Goal: Task Accomplishment & Management: Complete application form

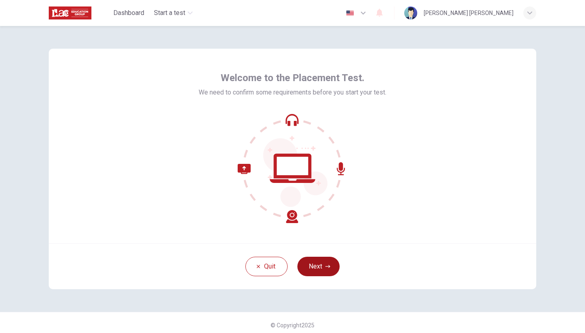
click at [309, 263] on button "Next" at bounding box center [318, 266] width 42 height 19
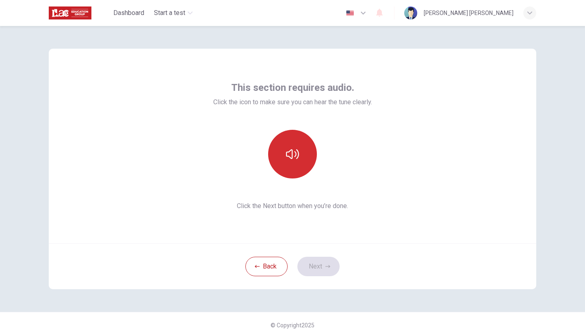
click at [292, 162] on button "button" at bounding box center [292, 154] width 49 height 49
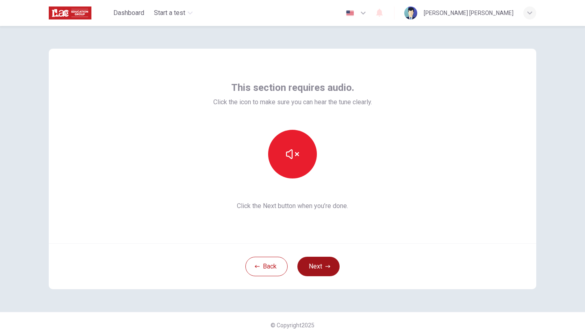
click at [314, 264] on button "Next" at bounding box center [318, 266] width 42 height 19
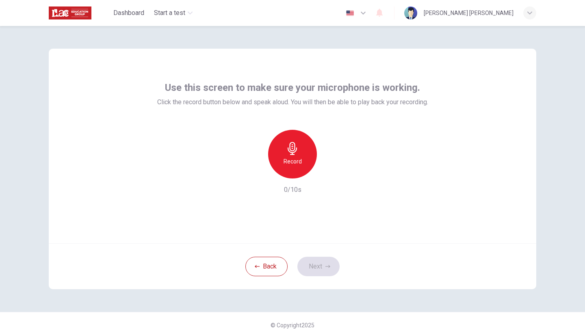
click at [296, 161] on h6 "Record" at bounding box center [292, 162] width 18 height 10
click at [329, 171] on icon "button" at bounding box center [330, 172] width 8 height 8
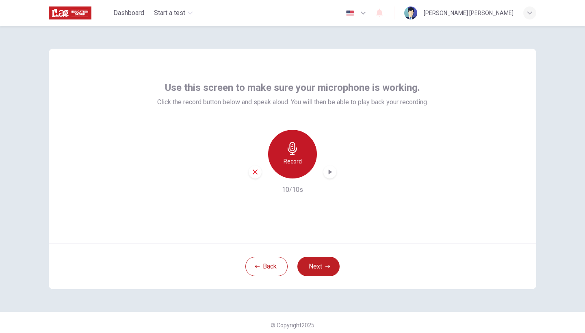
click at [297, 153] on icon "button" at bounding box center [292, 148] width 13 height 13
click at [331, 173] on icon "button" at bounding box center [330, 172] width 8 height 8
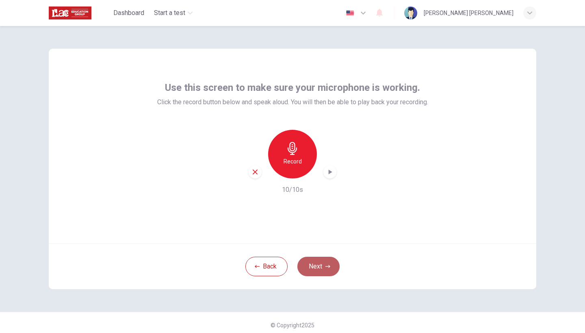
click at [315, 267] on button "Next" at bounding box center [318, 266] width 42 height 19
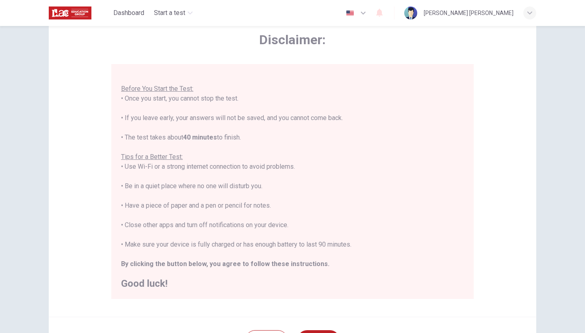
scroll to position [100, 0]
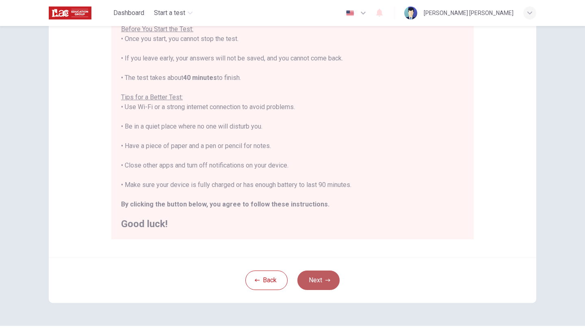
click at [319, 278] on button "Next" at bounding box center [318, 280] width 42 height 19
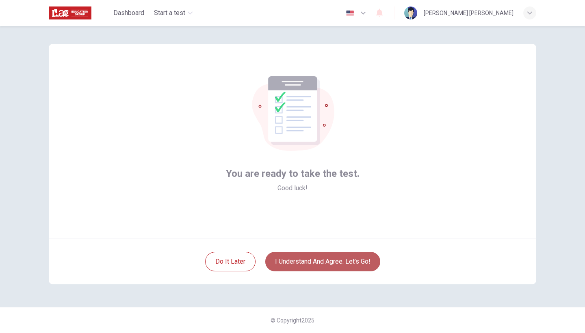
click at [317, 265] on button "I understand and agree. Let’s go!" at bounding box center [322, 261] width 115 height 19
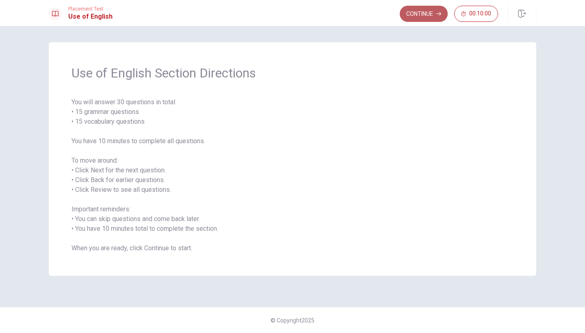
click at [414, 13] on button "Continue" at bounding box center [424, 14] width 48 height 16
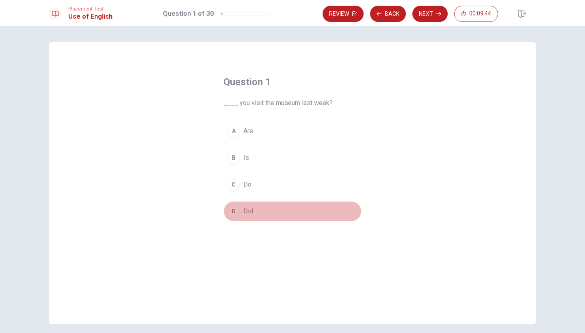
click at [249, 211] on span "Did" at bounding box center [248, 212] width 10 height 10
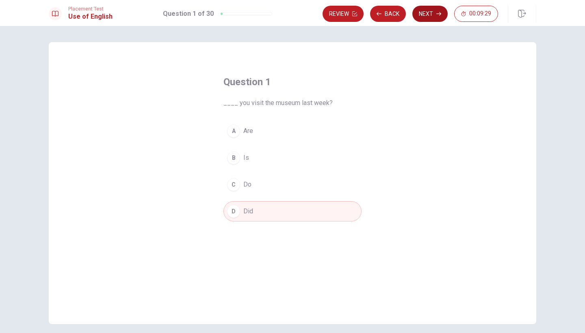
click at [431, 17] on button "Next" at bounding box center [429, 14] width 35 height 16
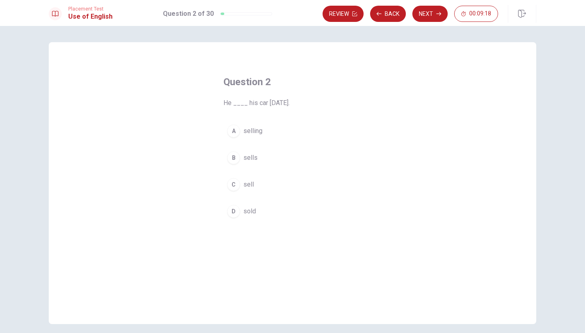
click at [251, 211] on span "sold" at bounding box center [249, 212] width 13 height 10
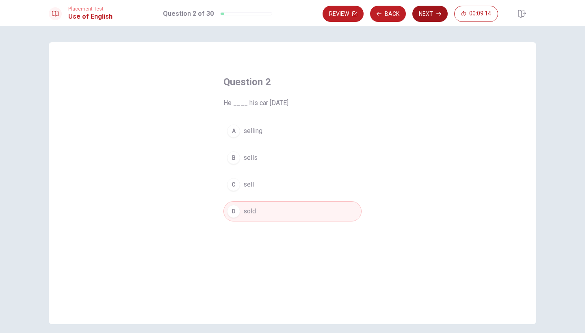
click at [434, 13] on button "Next" at bounding box center [429, 14] width 35 height 16
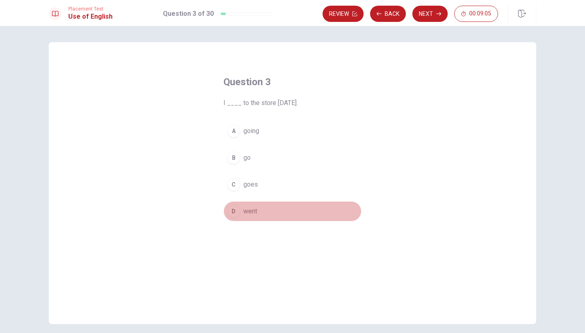
click at [256, 211] on button "D went" at bounding box center [292, 211] width 138 height 20
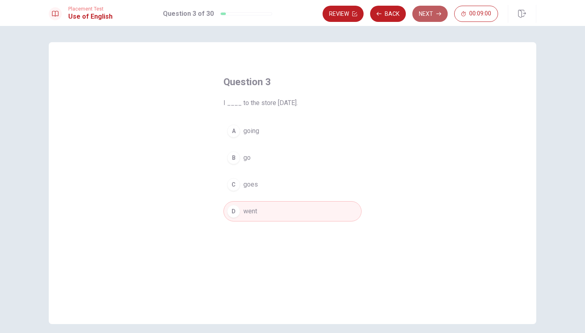
click at [431, 15] on button "Next" at bounding box center [429, 14] width 35 height 16
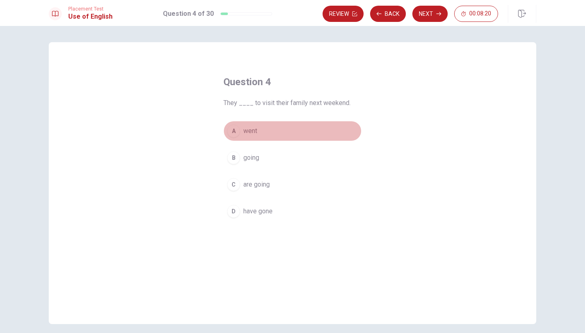
click at [239, 127] on button "A went" at bounding box center [292, 131] width 138 height 20
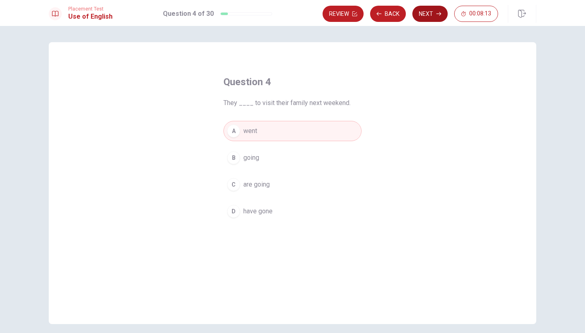
click at [437, 14] on icon "button" at bounding box center [438, 13] width 5 height 5
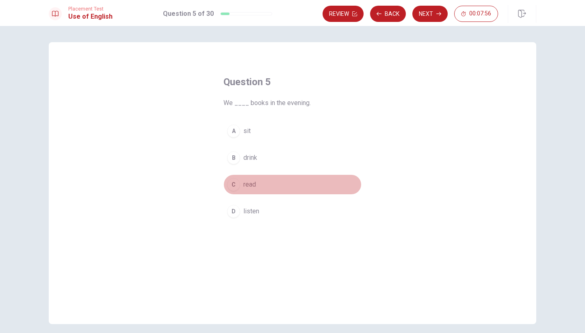
click at [247, 186] on span "read" at bounding box center [249, 185] width 13 height 10
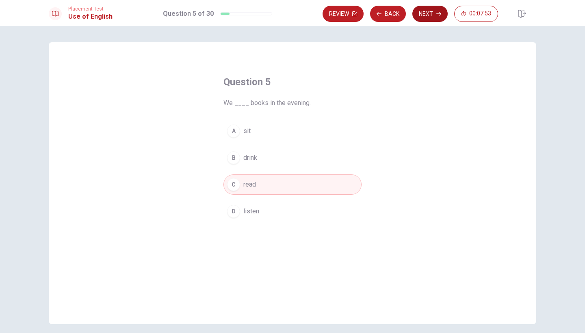
click at [434, 17] on button "Next" at bounding box center [429, 14] width 35 height 16
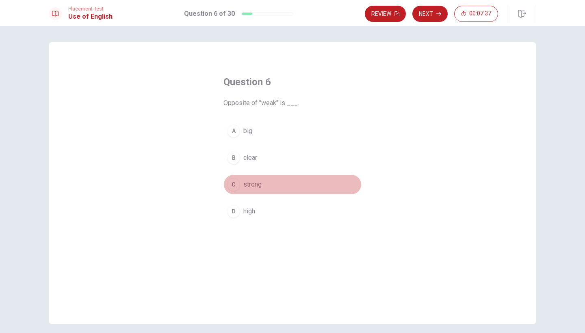
click at [255, 184] on span "strong" at bounding box center [252, 185] width 18 height 10
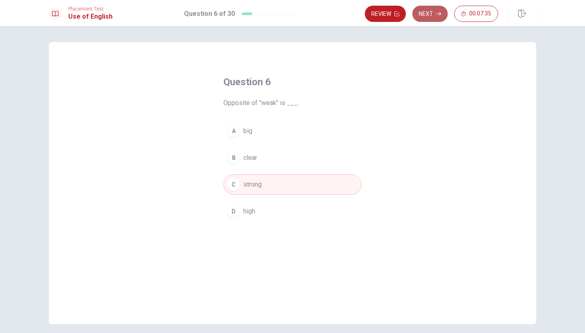
click at [439, 16] on button "Next" at bounding box center [429, 14] width 35 height 16
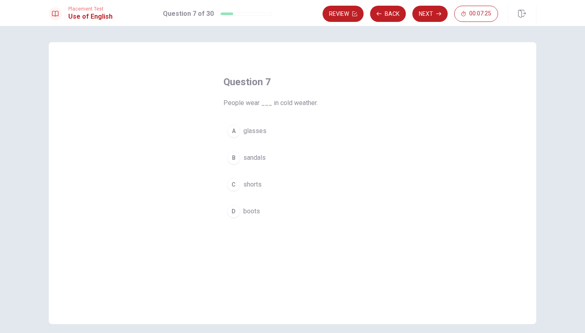
click at [248, 211] on span "boots" at bounding box center [251, 212] width 17 height 10
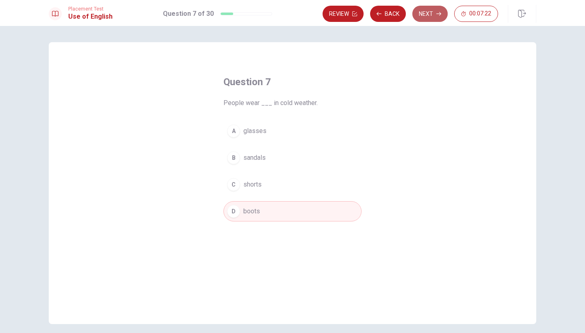
click at [426, 14] on button "Next" at bounding box center [429, 14] width 35 height 16
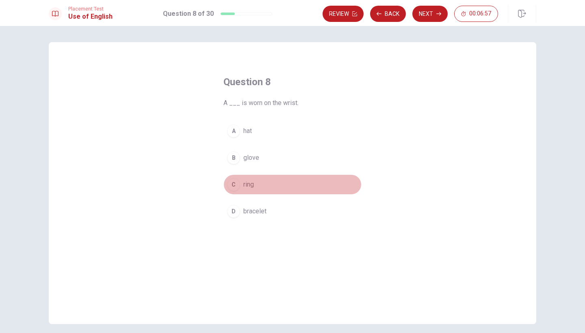
click at [248, 184] on span "ring" at bounding box center [248, 185] width 11 height 10
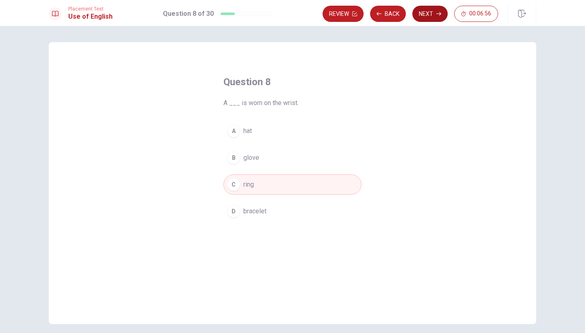
click at [433, 12] on button "Next" at bounding box center [429, 14] width 35 height 16
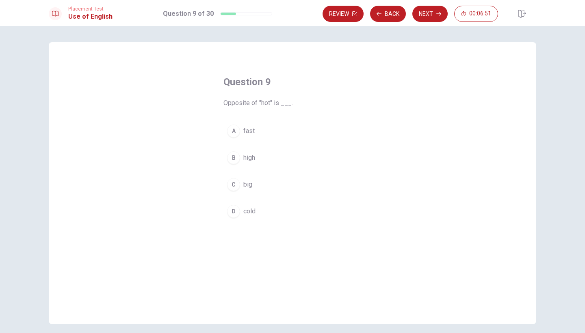
click at [249, 213] on span "cold" at bounding box center [249, 212] width 12 height 10
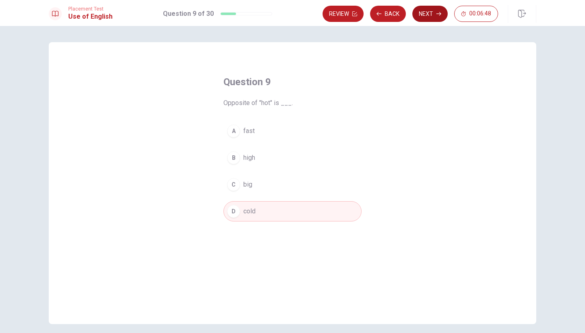
click at [435, 17] on button "Next" at bounding box center [429, 14] width 35 height 16
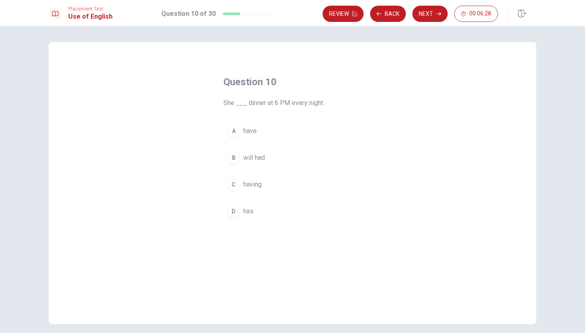
click at [251, 186] on span "having" at bounding box center [252, 185] width 18 height 10
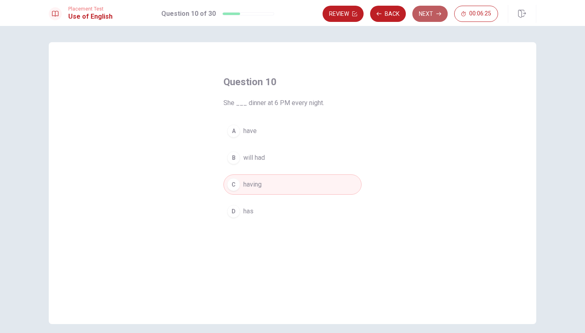
click at [432, 13] on button "Next" at bounding box center [429, 14] width 35 height 16
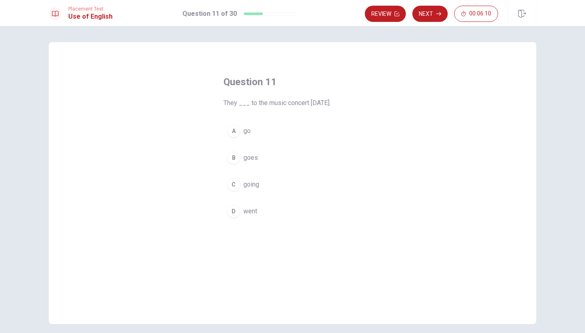
click at [250, 213] on span "went" at bounding box center [250, 212] width 14 height 10
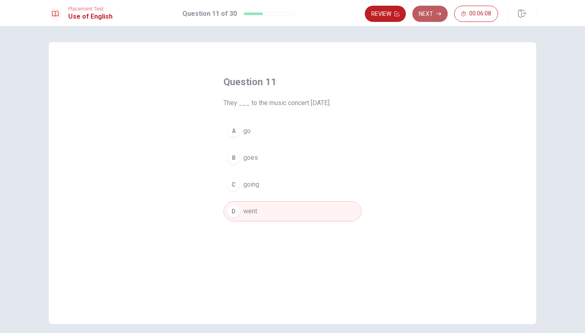
click at [428, 17] on button "Next" at bounding box center [429, 14] width 35 height 16
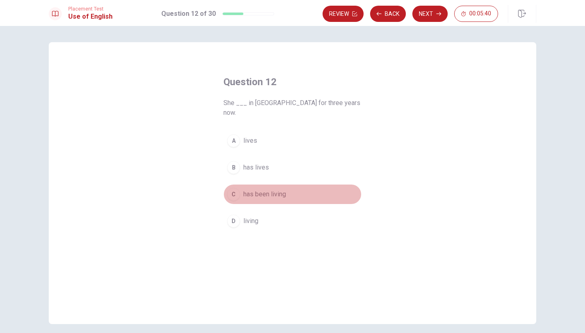
click at [265, 190] on span "has been living" at bounding box center [264, 195] width 43 height 10
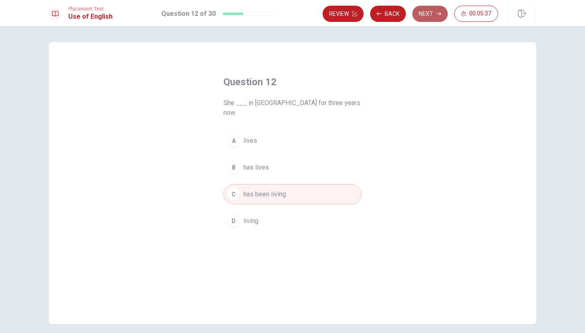
click at [426, 13] on button "Next" at bounding box center [429, 14] width 35 height 16
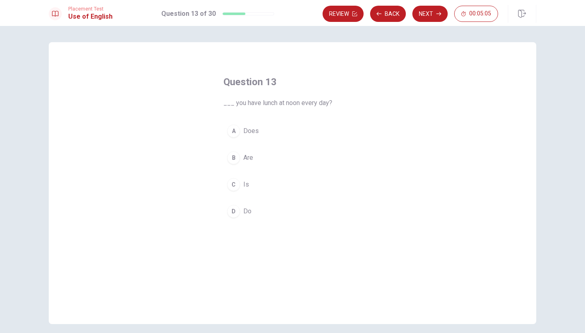
click at [245, 214] on span "Do" at bounding box center [247, 212] width 8 height 10
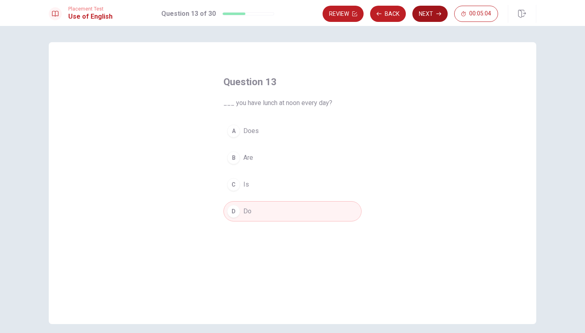
click at [427, 17] on button "Next" at bounding box center [429, 14] width 35 height 16
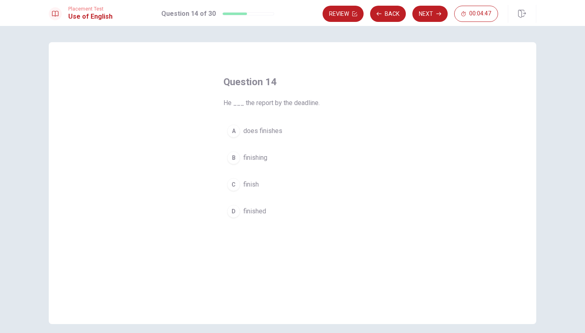
click at [254, 210] on span "finished" at bounding box center [254, 212] width 23 height 10
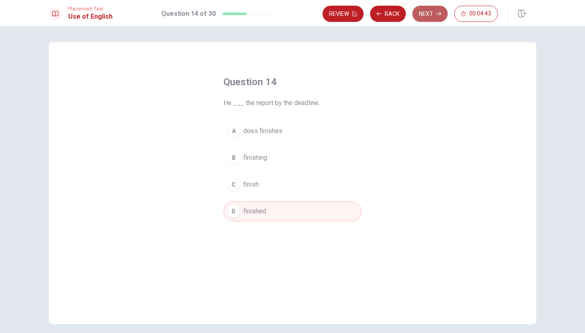
click at [429, 16] on button "Next" at bounding box center [429, 14] width 35 height 16
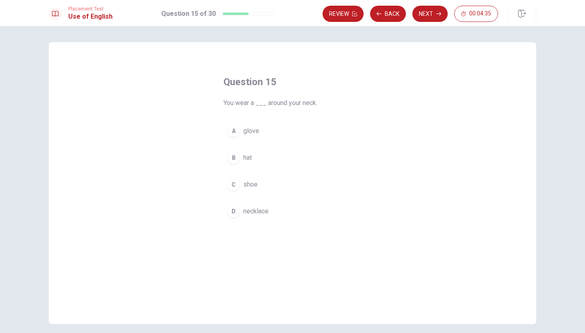
click at [254, 211] on span "necklace" at bounding box center [255, 212] width 25 height 10
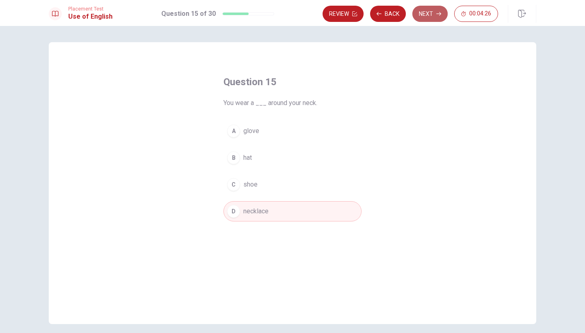
click at [429, 17] on button "Next" at bounding box center [429, 14] width 35 height 16
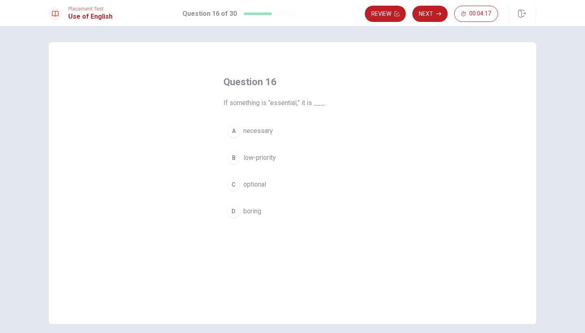
click at [268, 134] on span "necessary" at bounding box center [258, 131] width 30 height 10
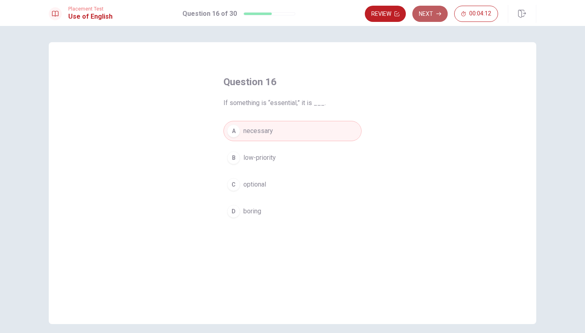
click at [430, 14] on button "Next" at bounding box center [429, 14] width 35 height 16
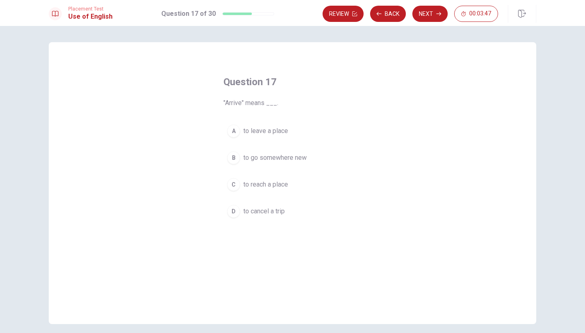
click at [289, 159] on span "to go somewhere new" at bounding box center [274, 158] width 63 height 10
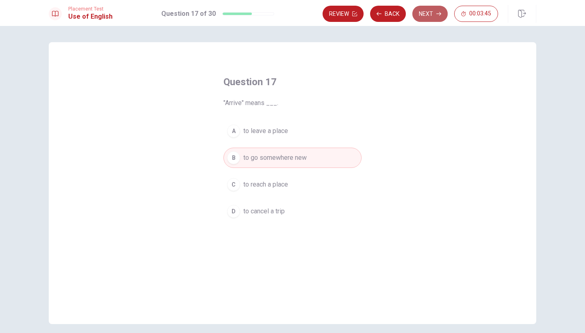
click at [424, 15] on button "Next" at bounding box center [429, 14] width 35 height 16
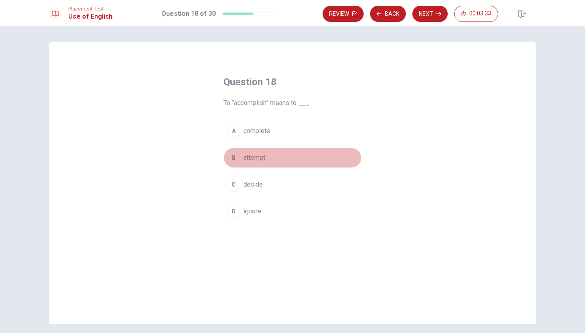
click at [251, 156] on span "attempt" at bounding box center [254, 158] width 22 height 10
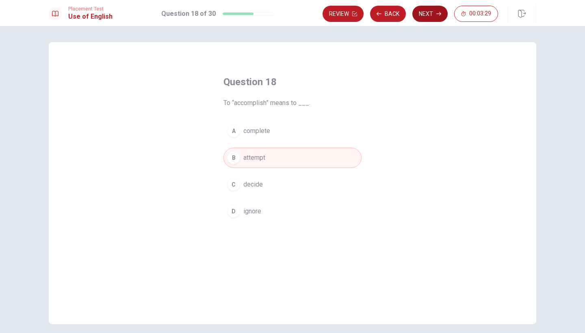
click at [435, 12] on button "Next" at bounding box center [429, 14] width 35 height 16
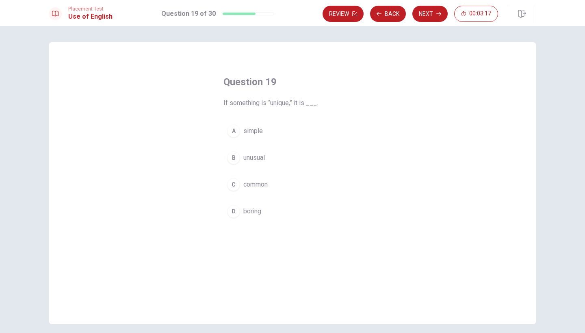
click at [253, 186] on span "common" at bounding box center [255, 185] width 24 height 10
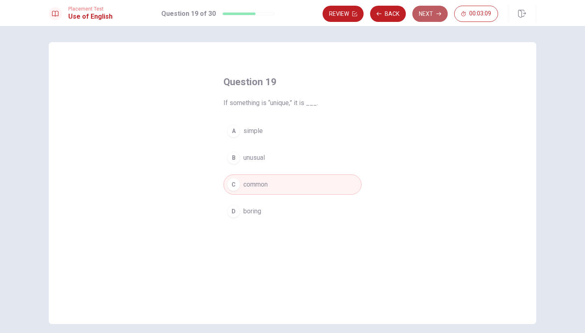
click at [430, 13] on button "Next" at bounding box center [429, 14] width 35 height 16
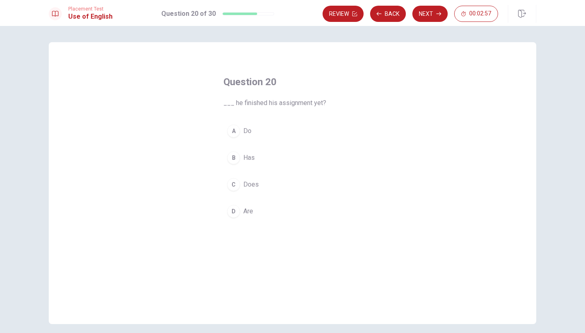
click at [248, 160] on span "Has" at bounding box center [248, 158] width 11 height 10
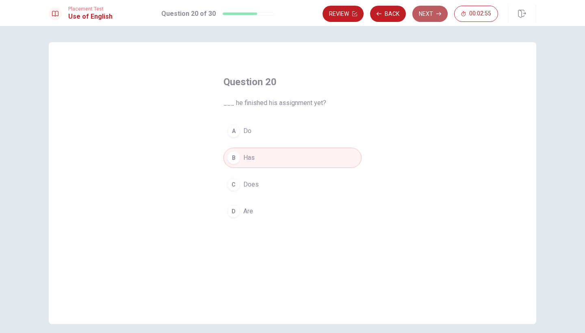
click at [425, 19] on button "Next" at bounding box center [429, 14] width 35 height 16
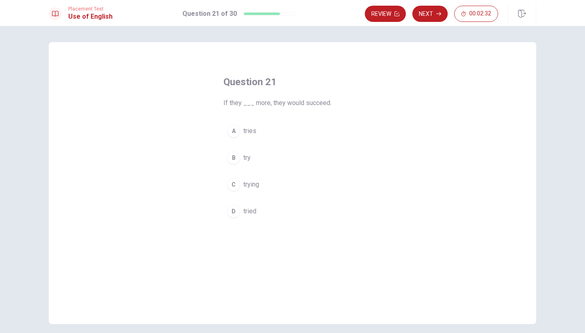
click at [243, 209] on span "tried" at bounding box center [249, 212] width 13 height 10
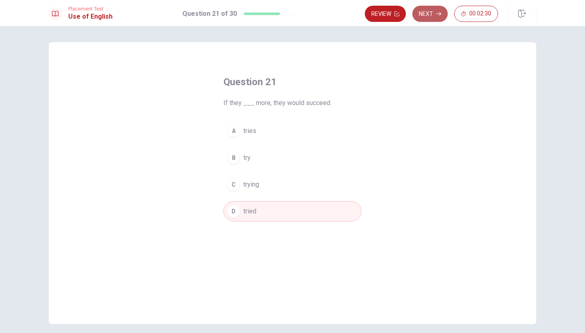
click at [433, 13] on button "Next" at bounding box center [429, 14] width 35 height 16
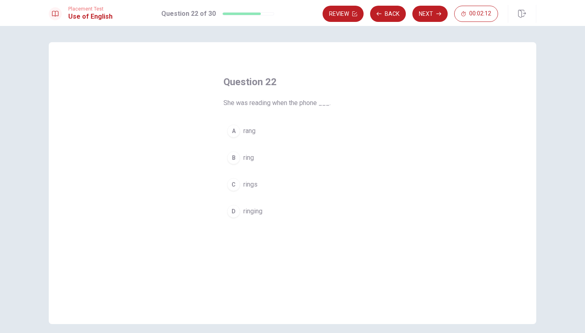
click at [252, 133] on span "rang" at bounding box center [249, 131] width 12 height 10
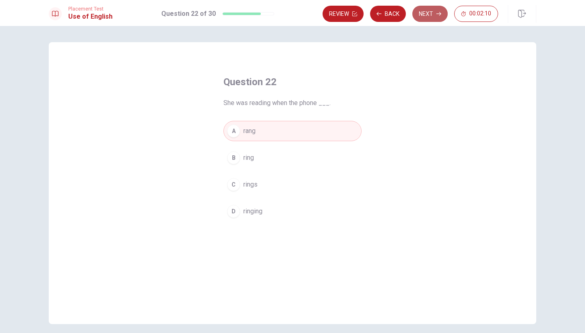
click at [431, 16] on button "Next" at bounding box center [429, 14] width 35 height 16
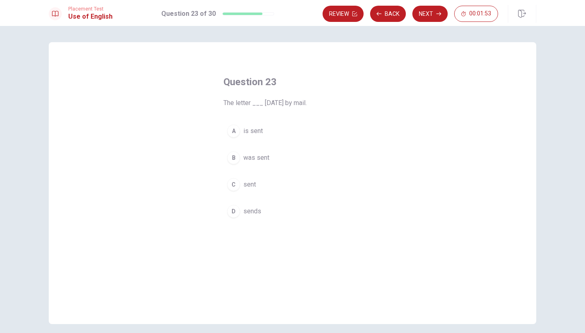
click at [255, 184] on button "C sent" at bounding box center [292, 185] width 138 height 20
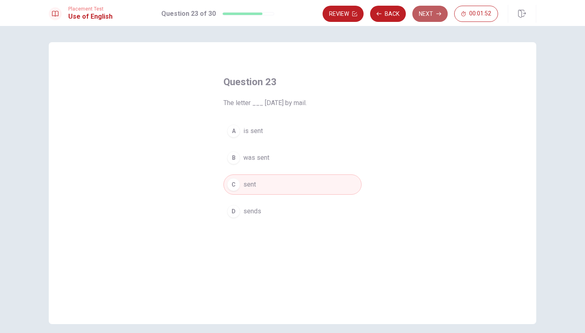
click at [433, 16] on button "Next" at bounding box center [429, 14] width 35 height 16
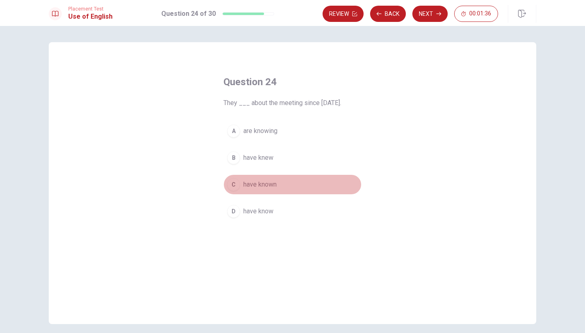
click at [264, 185] on span "have known" at bounding box center [259, 185] width 33 height 10
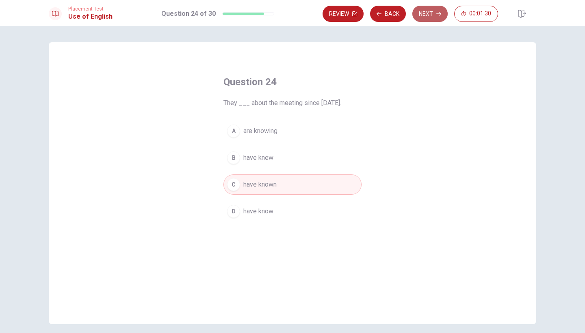
click at [432, 16] on button "Next" at bounding box center [429, 14] width 35 height 16
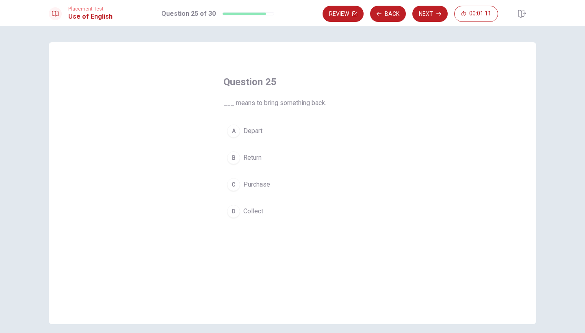
click at [255, 158] on span "Return" at bounding box center [252, 158] width 18 height 10
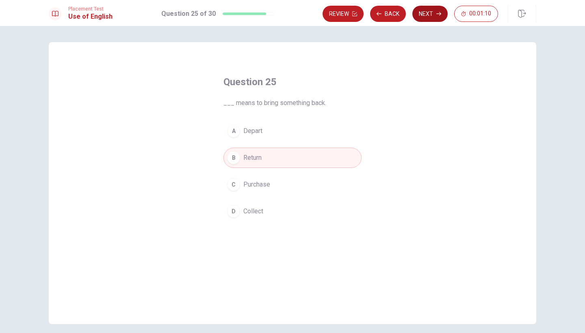
click at [425, 14] on button "Next" at bounding box center [429, 14] width 35 height 16
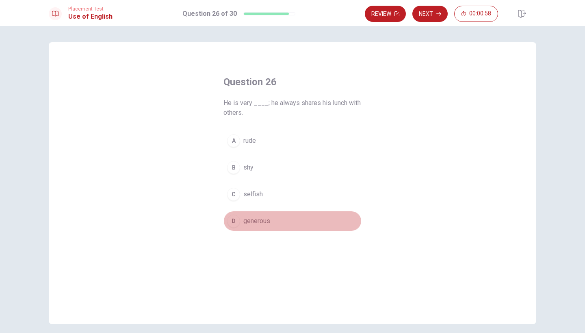
click at [255, 223] on span "generous" at bounding box center [256, 221] width 27 height 10
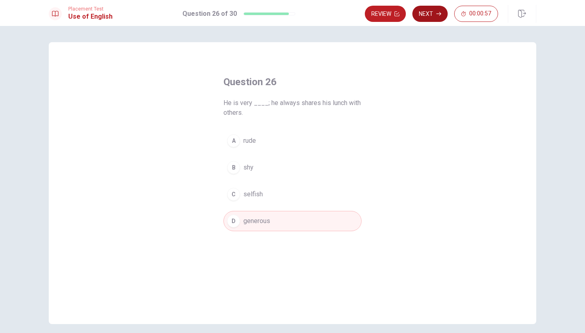
click at [435, 16] on button "Next" at bounding box center [429, 14] width 35 height 16
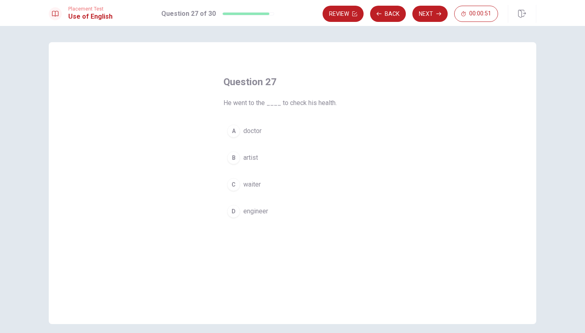
click at [254, 137] on button "A doctor" at bounding box center [292, 131] width 138 height 20
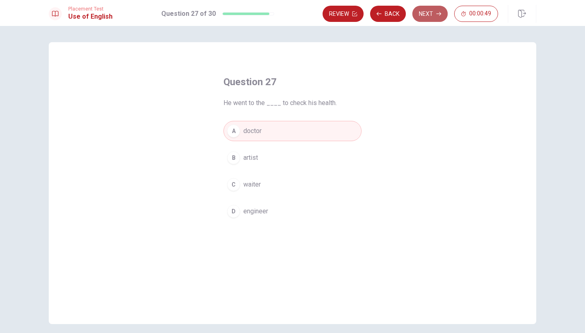
click at [423, 14] on button "Next" at bounding box center [429, 14] width 35 height 16
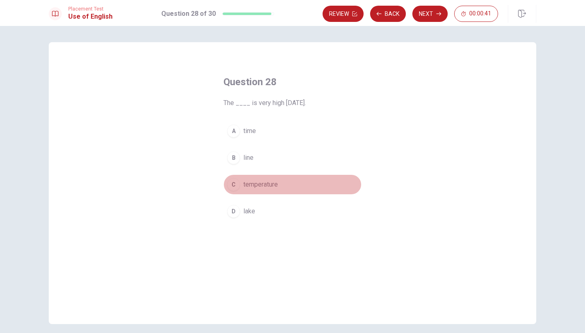
click at [247, 185] on span "temperature" at bounding box center [260, 185] width 35 height 10
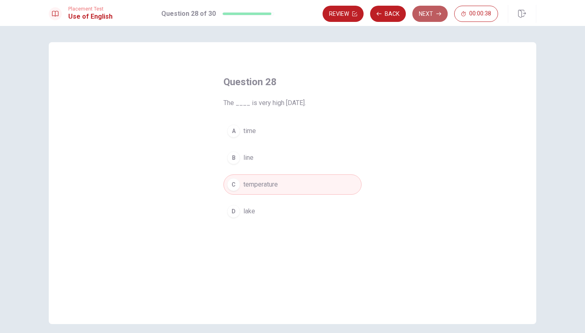
click at [431, 13] on button "Next" at bounding box center [429, 14] width 35 height 16
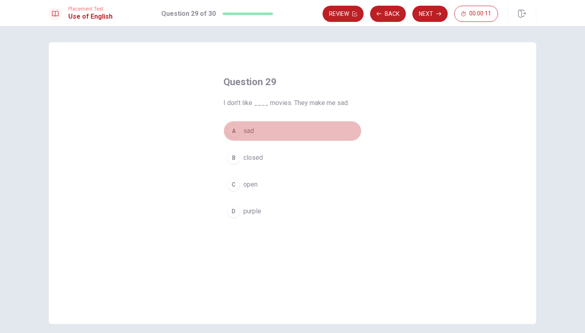
click at [245, 132] on span "sad" at bounding box center [248, 131] width 11 height 10
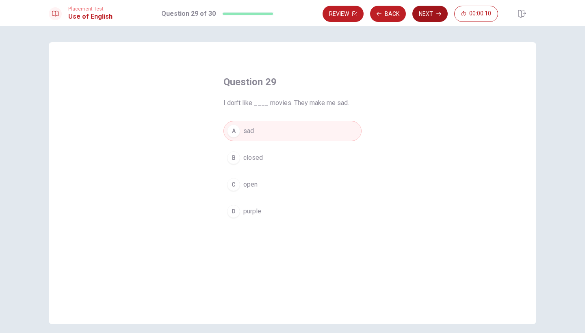
click at [433, 14] on button "Next" at bounding box center [429, 14] width 35 height 16
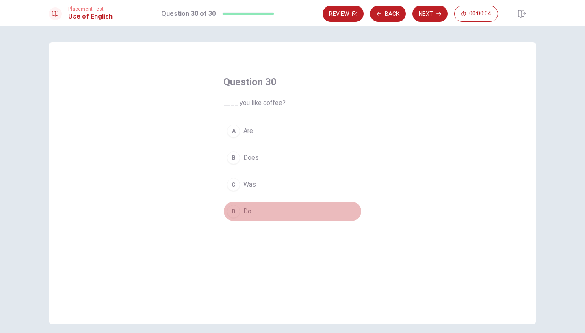
click at [250, 211] on button "D Do" at bounding box center [292, 211] width 138 height 20
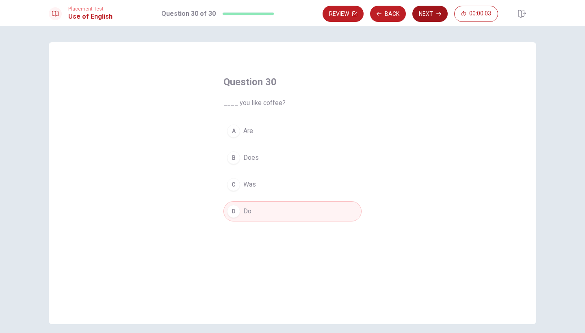
click at [428, 15] on button "Next" at bounding box center [429, 14] width 35 height 16
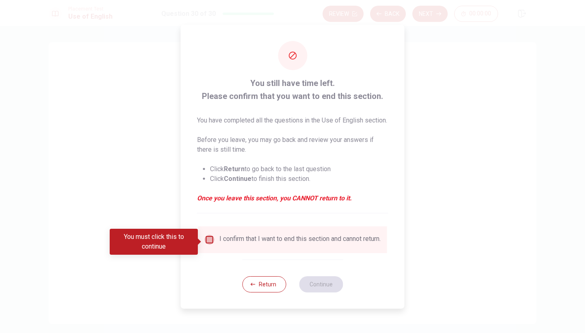
click at [209, 243] on input "You must click this to continue" at bounding box center [210, 240] width 10 height 10
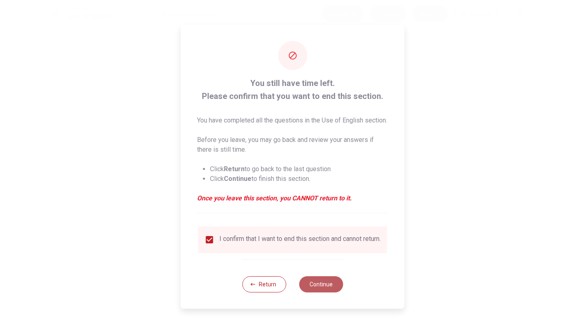
click at [317, 293] on button "Continue" at bounding box center [321, 285] width 44 height 16
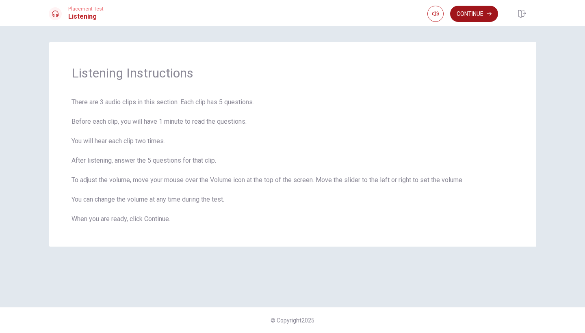
click at [473, 14] on button "Continue" at bounding box center [474, 14] width 48 height 16
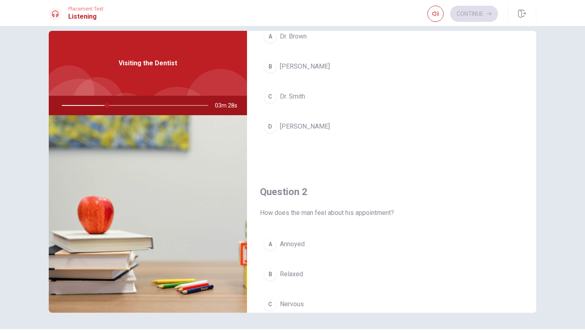
scroll to position [69, 0]
click at [292, 97] on span "Dr. Smith" at bounding box center [292, 97] width 25 height 10
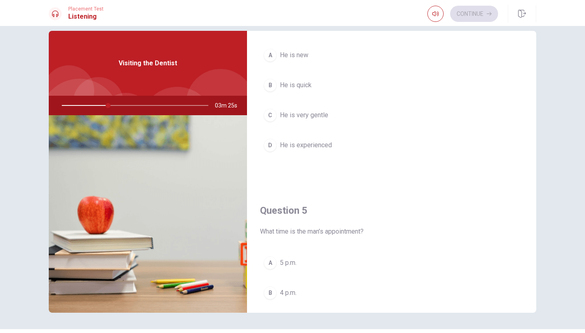
scroll to position [757, 0]
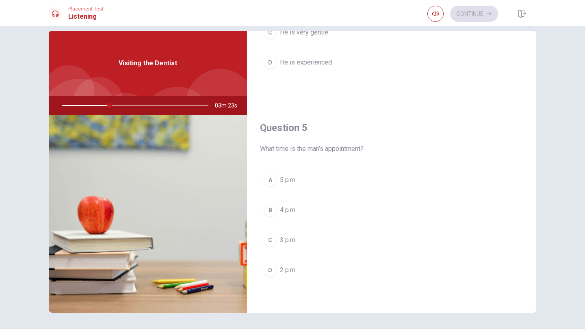
click at [287, 242] on span "3 p.m." at bounding box center [288, 241] width 17 height 10
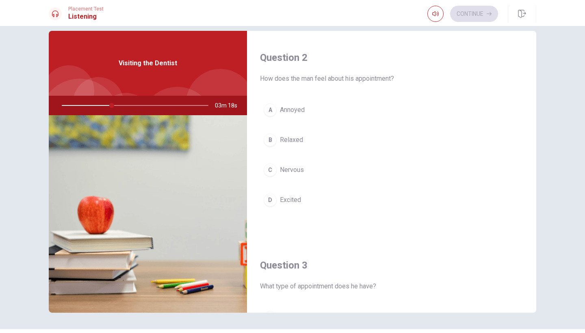
scroll to position [203, 0]
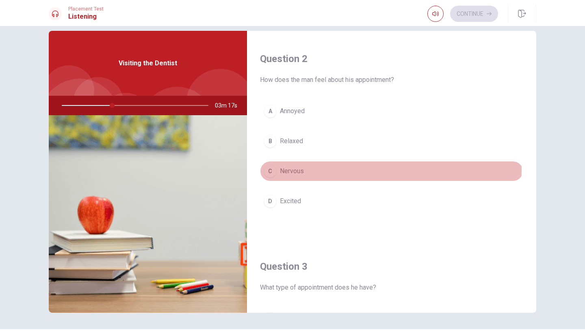
click at [302, 169] on span "Nervous" at bounding box center [292, 172] width 24 height 10
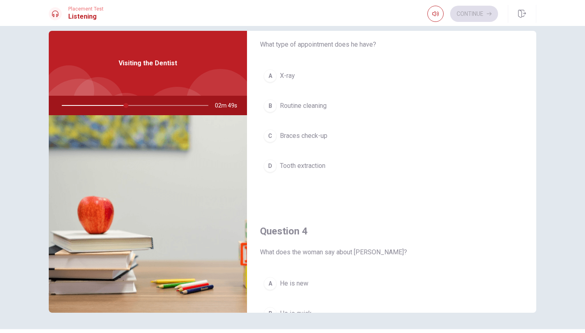
scroll to position [446, 0]
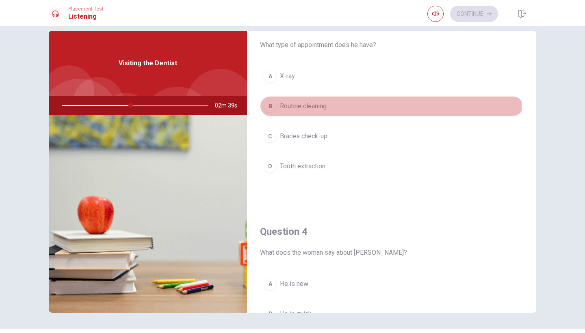
click at [314, 106] on span "Routine cleaning" at bounding box center [303, 107] width 47 height 10
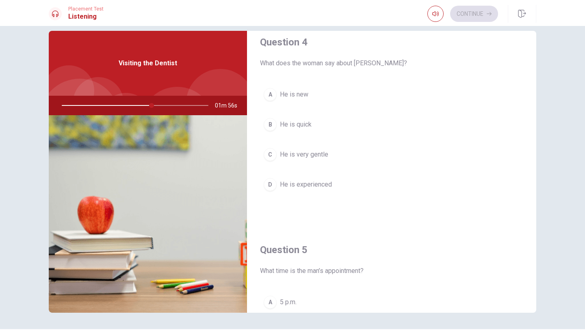
scroll to position [636, 0]
click at [313, 127] on button "B He is quick" at bounding box center [391, 124] width 263 height 20
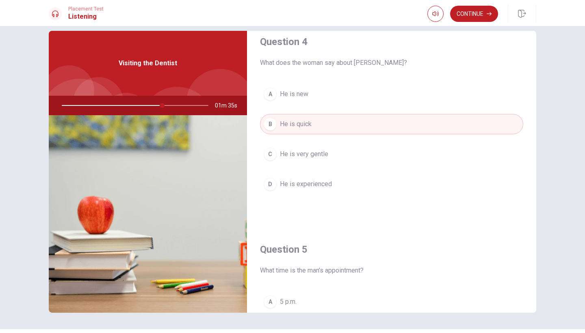
drag, startPoint x: 162, startPoint y: 105, endPoint x: 156, endPoint y: 108, distance: 6.2
click at [156, 108] on div at bounding box center [133, 105] width 163 height 19
drag, startPoint x: 160, startPoint y: 106, endPoint x: 129, endPoint y: 114, distance: 31.4
click at [129, 114] on div at bounding box center [133, 105] width 163 height 19
click at [120, 106] on div at bounding box center [133, 105] width 163 height 19
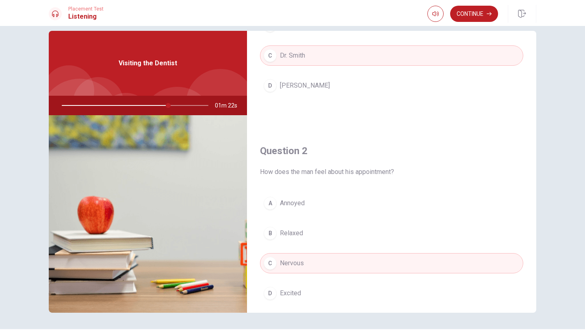
scroll to position [0, 0]
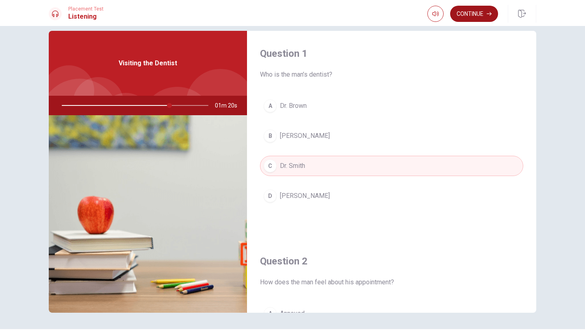
click at [472, 15] on button "Continue" at bounding box center [474, 14] width 48 height 16
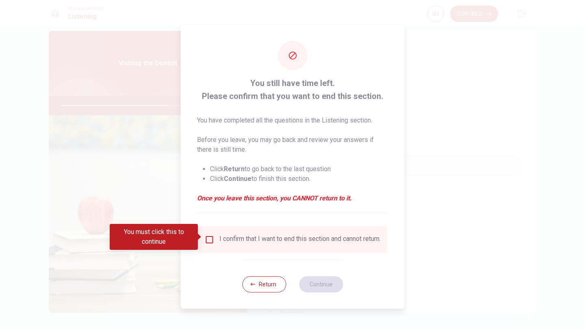
click at [211, 238] on input "You must click this to continue" at bounding box center [210, 240] width 10 height 10
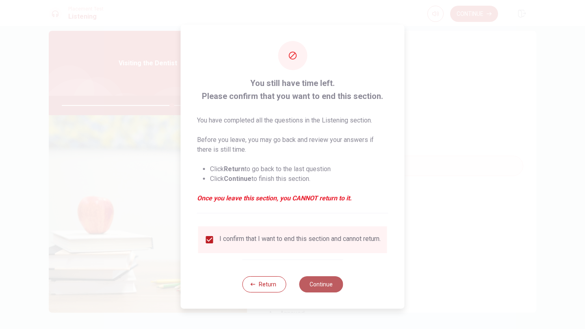
click at [321, 290] on button "Continue" at bounding box center [321, 285] width 44 height 16
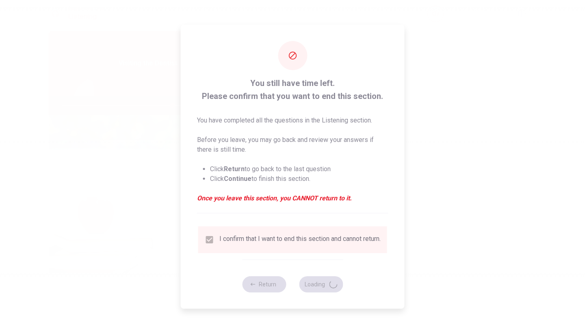
type input "76"
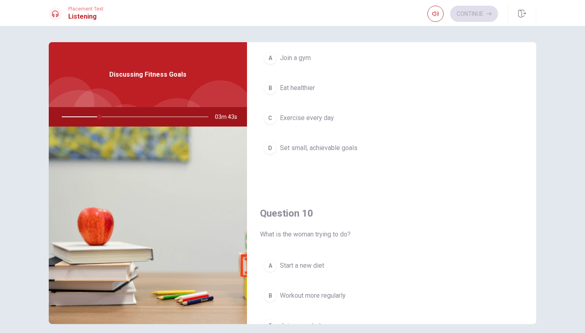
scroll to position [757, 0]
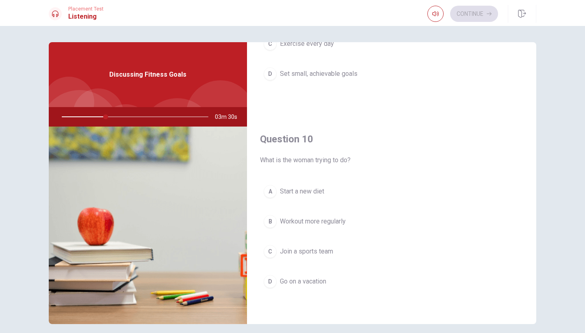
click at [341, 222] on span "Workout more regularly" at bounding box center [313, 222] width 66 height 10
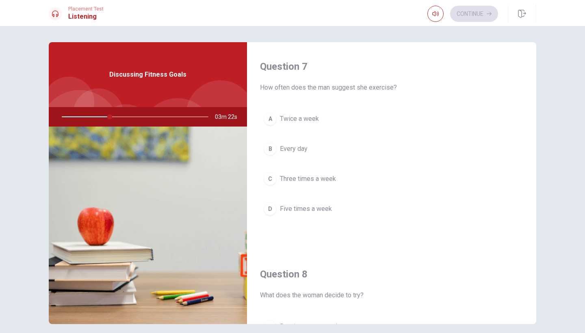
scroll to position [210, 0]
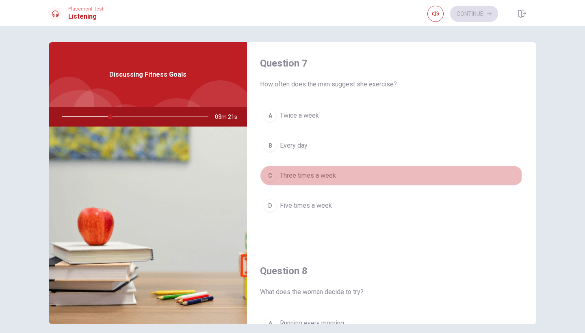
click at [318, 175] on span "Three times a week" at bounding box center [308, 176] width 56 height 10
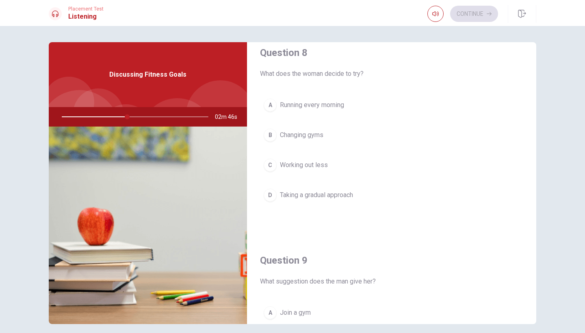
scroll to position [429, 0]
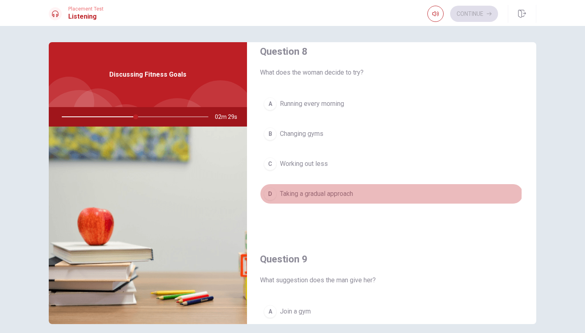
click at [313, 193] on span "Taking a gradual approach" at bounding box center [316, 194] width 73 height 10
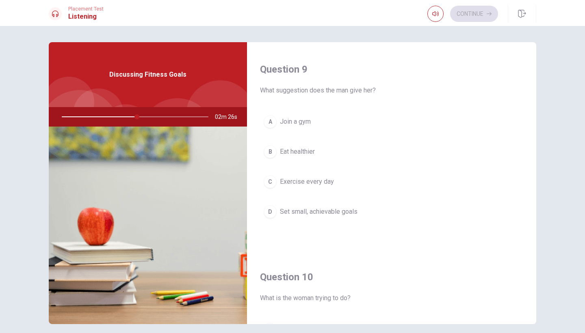
scroll to position [621, 0]
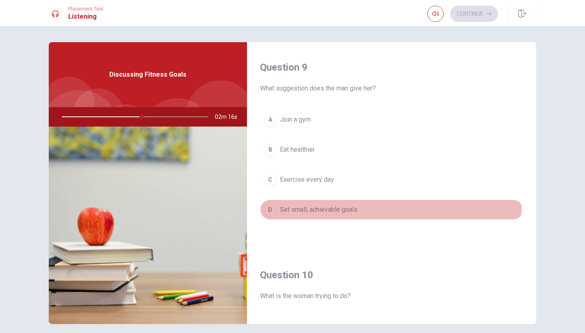
click at [337, 208] on span "Set small, achievable goals" at bounding box center [319, 210] width 78 height 10
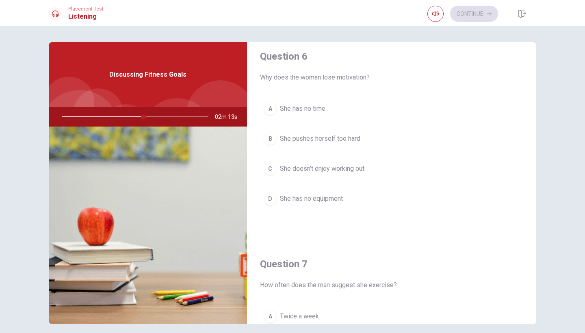
scroll to position [0, 0]
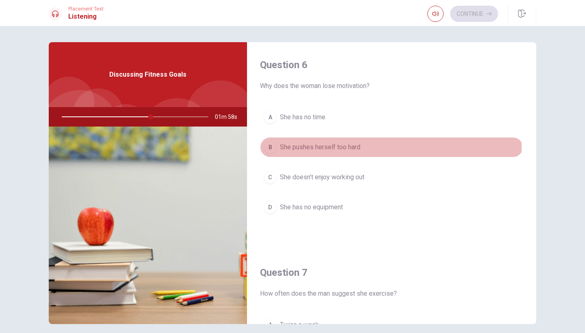
click at [323, 149] on span "She pushes herself too hard" at bounding box center [320, 148] width 80 height 10
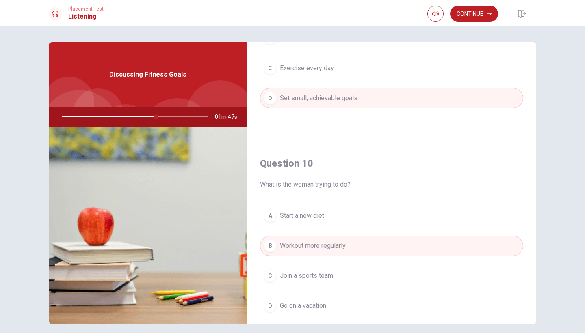
scroll to position [757, 0]
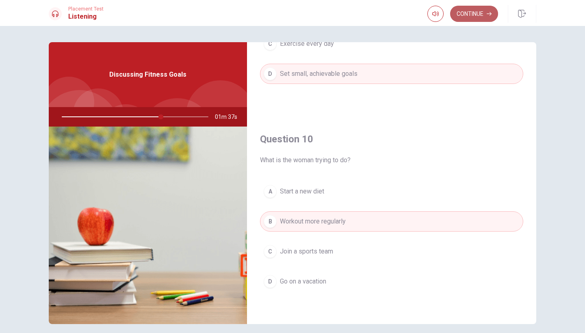
click at [474, 14] on button "Continue" at bounding box center [474, 14] width 48 height 16
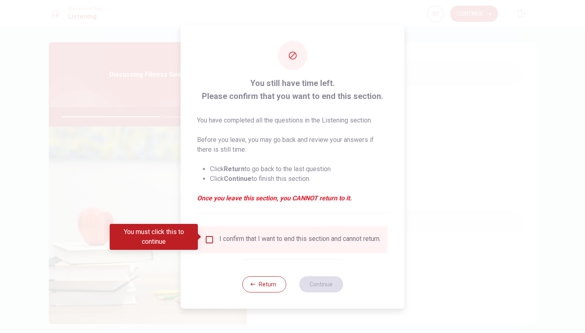
click at [211, 237] on input "You must click this to continue" at bounding box center [210, 240] width 10 height 10
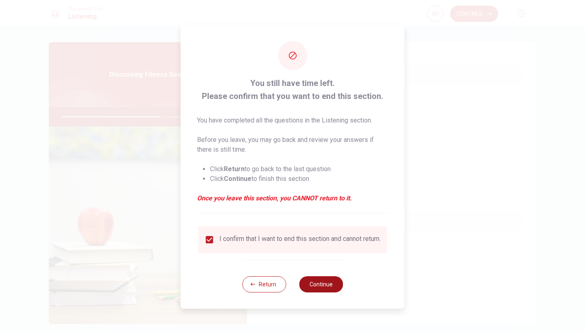
click at [317, 286] on button "Continue" at bounding box center [321, 285] width 44 height 16
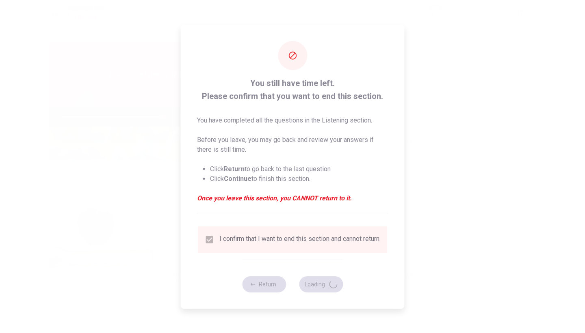
type input "70"
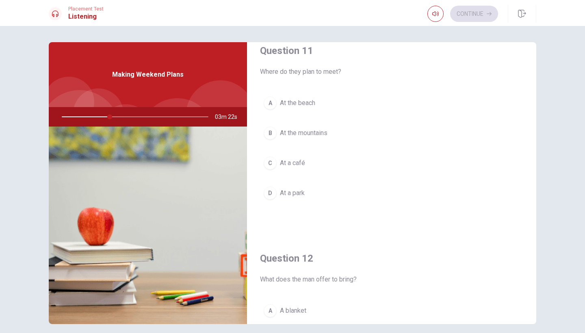
scroll to position [0, 0]
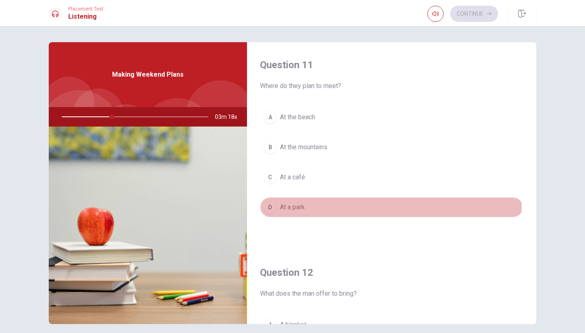
click at [283, 209] on span "At a park" at bounding box center [292, 208] width 25 height 10
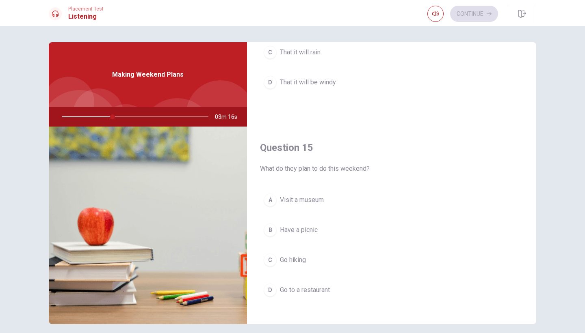
scroll to position [757, 0]
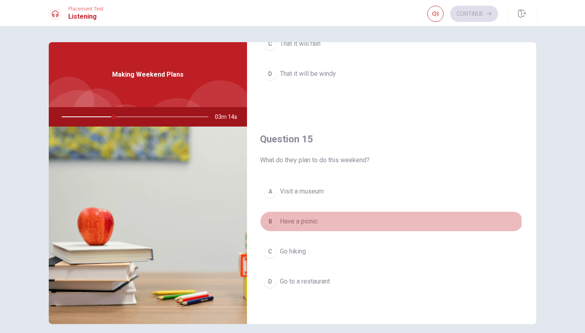
click at [304, 224] on span "Have a picnic" at bounding box center [299, 222] width 38 height 10
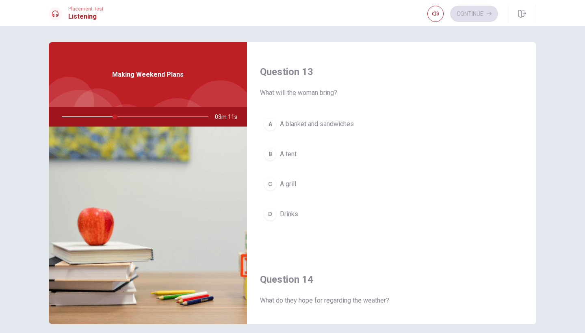
scroll to position [386, 0]
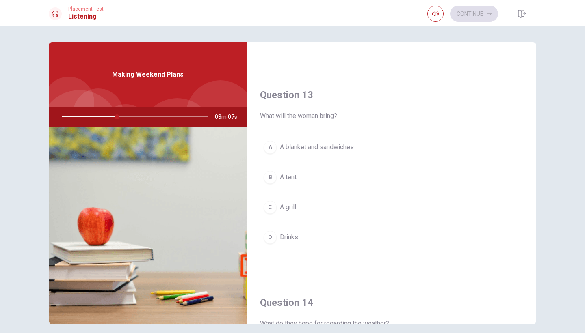
click at [304, 150] on span "A blanket and sandwiches" at bounding box center [317, 148] width 74 height 10
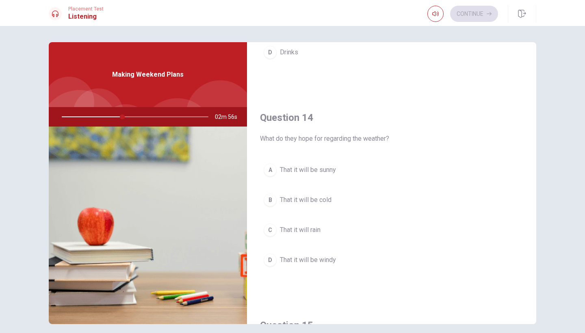
scroll to position [572, 0]
click at [318, 168] on span "That it will be sunny" at bounding box center [308, 169] width 56 height 10
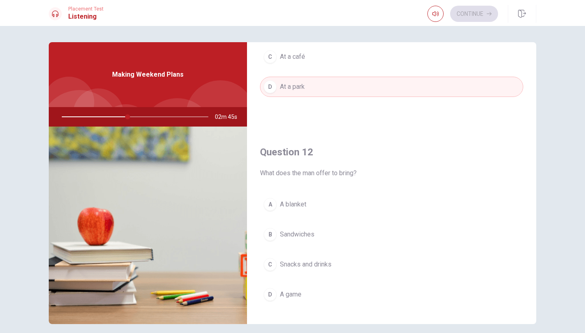
scroll to position [121, 0]
click at [315, 260] on span "Snacks and drinks" at bounding box center [306, 265] width 52 height 10
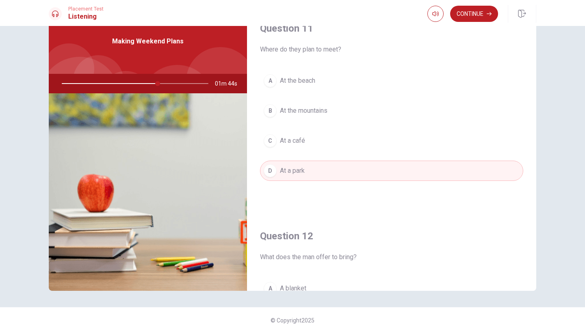
scroll to position [0, 0]
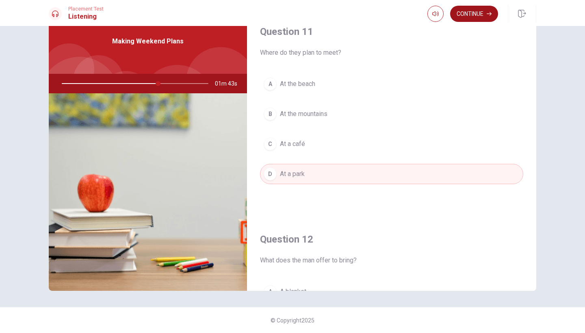
click at [470, 20] on button "Continue" at bounding box center [474, 14] width 48 height 16
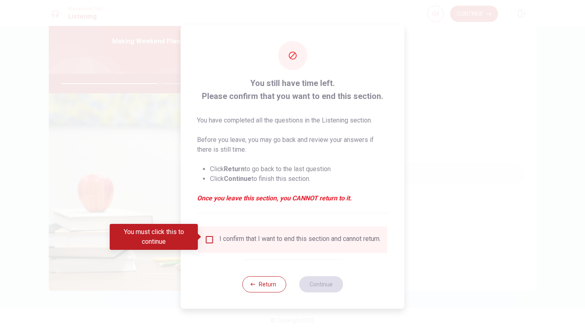
click at [212, 235] on input "You must click this to continue" at bounding box center [210, 240] width 10 height 10
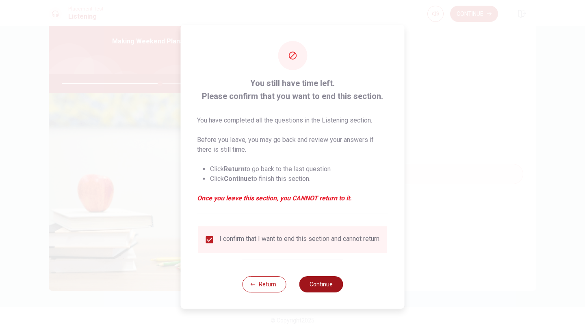
click at [312, 286] on button "Continue" at bounding box center [321, 285] width 44 height 16
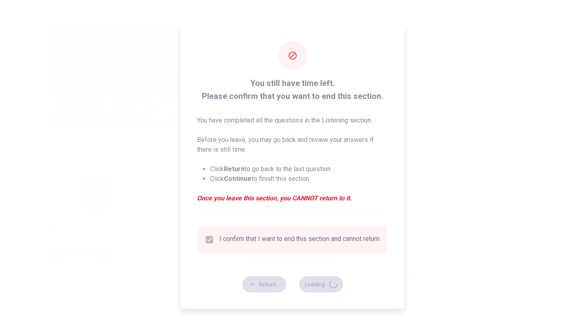
type input "68"
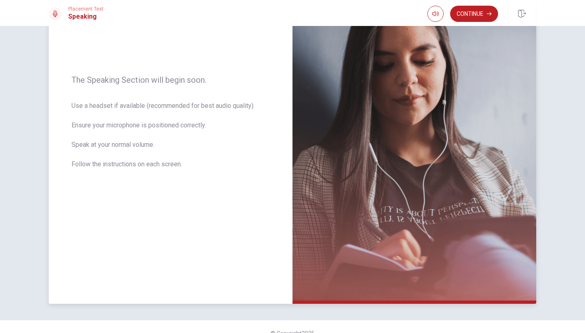
scroll to position [105, 0]
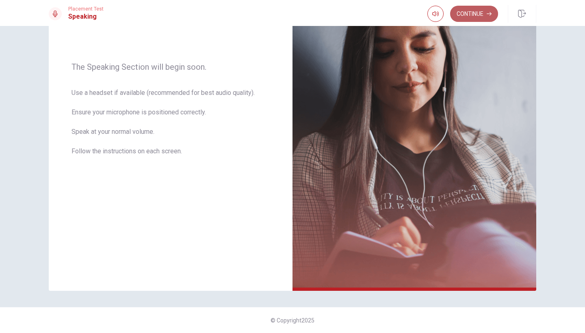
click at [475, 13] on button "Continue" at bounding box center [474, 14] width 48 height 16
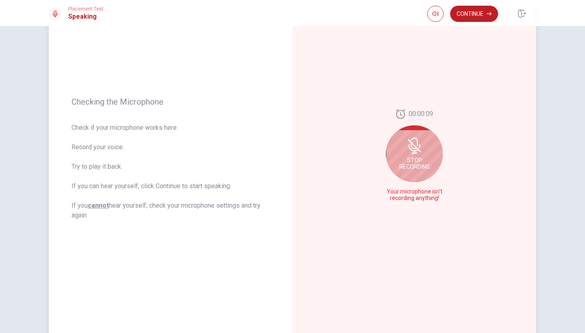
scroll to position [60, 0]
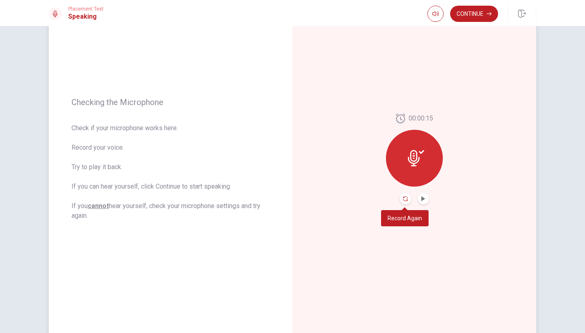
click at [406, 199] on icon "Record Again" at bounding box center [405, 199] width 5 height 5
click at [423, 200] on icon "Play Audio" at bounding box center [423, 199] width 5 height 5
click at [469, 15] on button "Continue" at bounding box center [474, 14] width 48 height 16
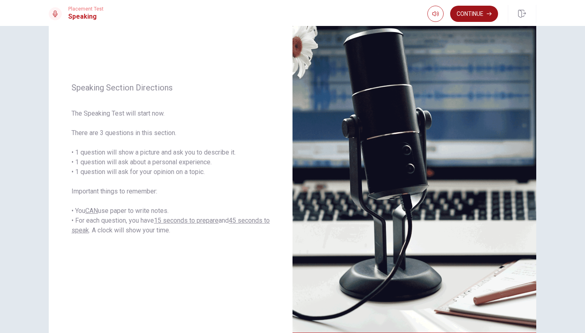
click at [466, 13] on button "Continue" at bounding box center [474, 14] width 48 height 16
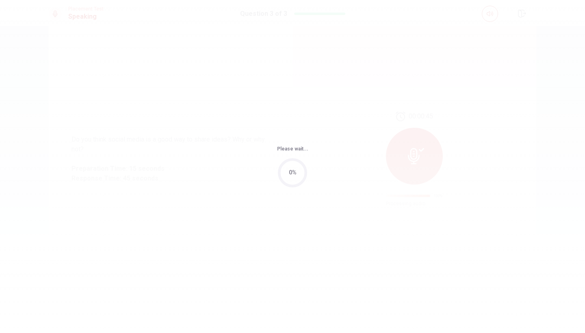
scroll to position [0, 0]
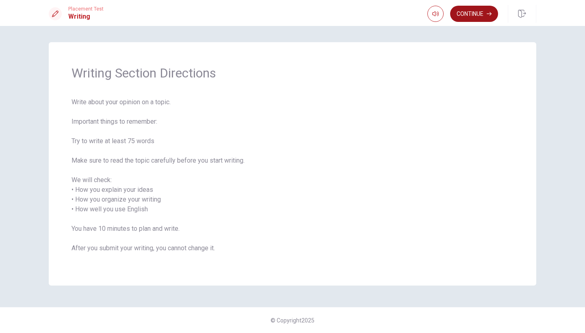
click at [467, 20] on button "Continue" at bounding box center [474, 14] width 48 height 16
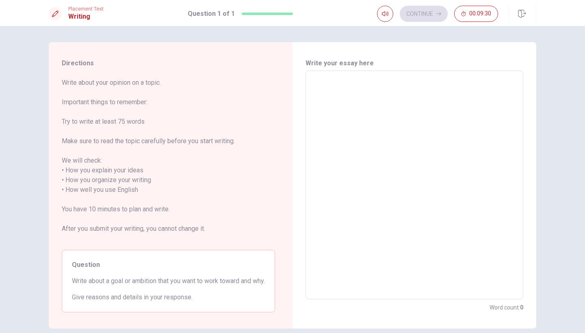
click at [323, 88] on textarea at bounding box center [414, 186] width 206 height 216
type textarea "I"
type textarea "x"
type textarea "I"
type textarea "x"
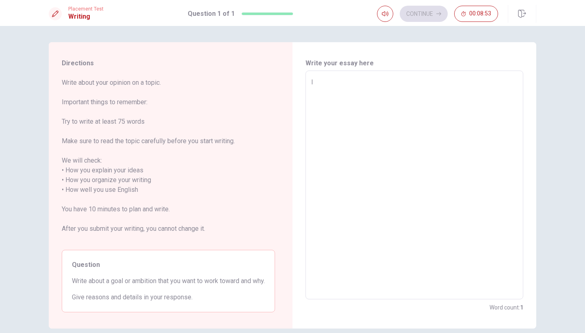
type textarea "I w"
type textarea "x"
type textarea "I wo"
type textarea "x"
type textarea "I wol"
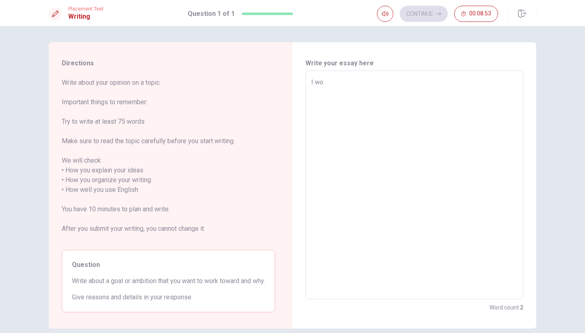
type textarea "x"
type textarea "I wolu"
type textarea "x"
type textarea "I wolul"
type textarea "x"
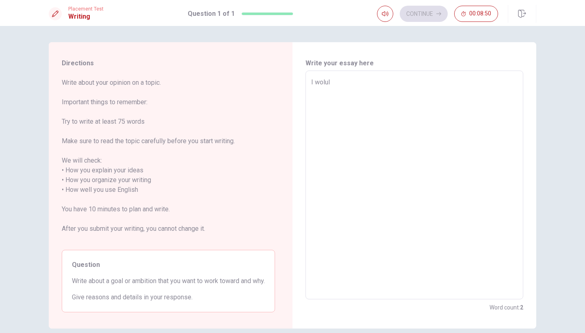
type textarea "I wolu"
type textarea "x"
type textarea "I wol"
type textarea "x"
type textarea "I wo"
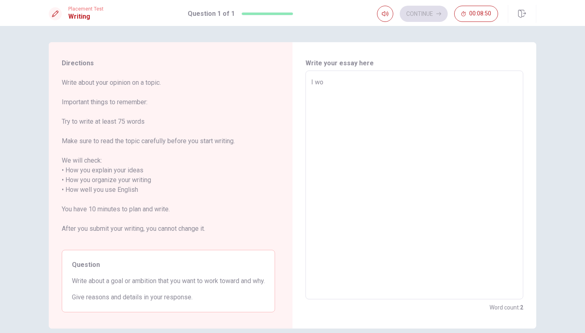
type textarea "x"
type textarea "I wou"
type textarea "x"
type textarea "I woul"
type textarea "x"
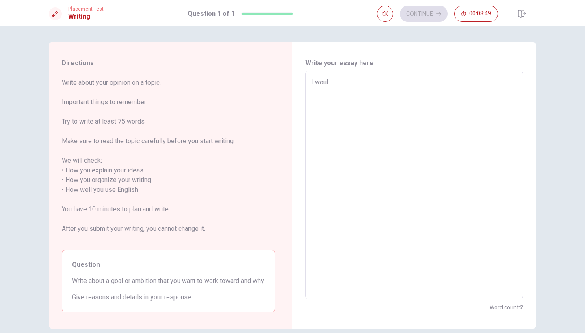
type textarea "I would"
type textarea "x"
type textarea "I would"
type textarea "x"
type textarea "I would l"
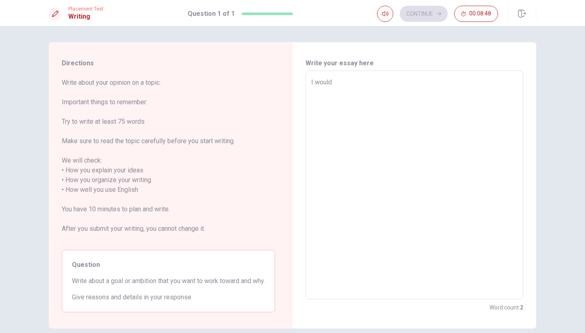
type textarea "x"
type textarea "I would li"
type textarea "x"
type textarea "I would lik"
type textarea "x"
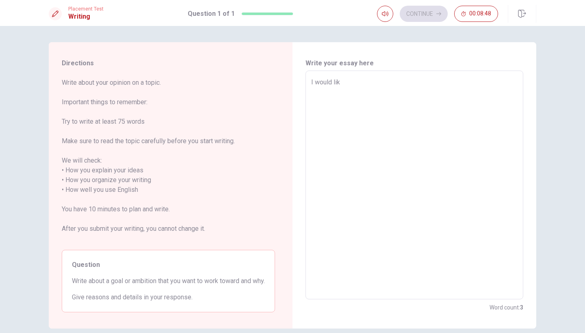
type textarea "I would like"
type textarea "x"
type textarea "I would like"
type textarea "x"
type textarea "I would like t"
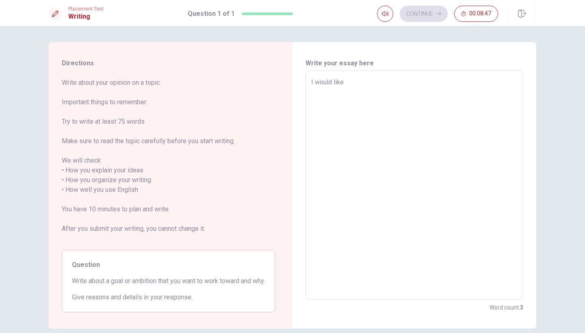
type textarea "x"
type textarea "I would like to"
type textarea "x"
type textarea "I would like to"
type textarea "x"
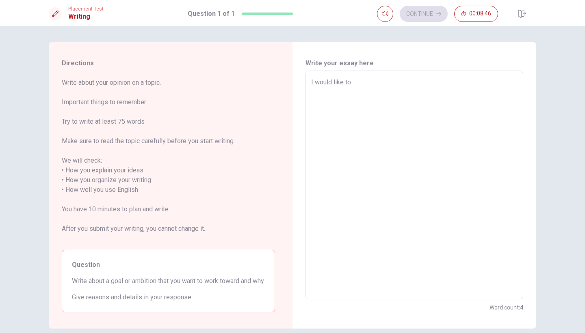
type textarea "I would like to l"
type textarea "x"
type textarea "I would like to lo"
type textarea "x"
type textarea "I would like to los"
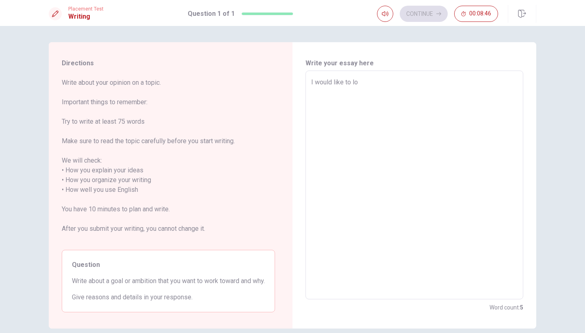
type textarea "x"
type textarea "I would like to lose"
type textarea "x"
type textarea "I would like to lose"
type textarea "x"
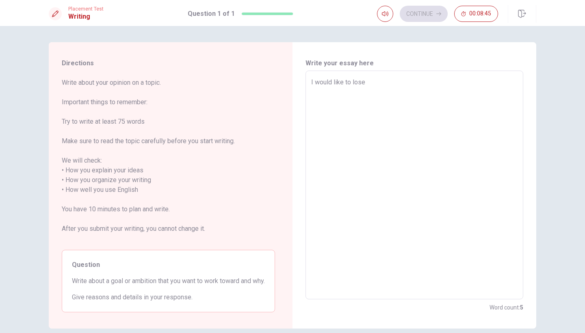
type textarea "I would like to lose w"
type textarea "x"
type textarea "I would like to lose we"
type textarea "x"
type textarea "I would like to lose [PERSON_NAME]"
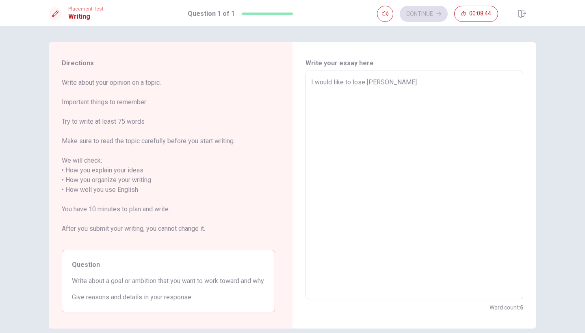
type textarea "x"
type textarea "I would like to lose weig"
type textarea "x"
type textarea "I would like to lose weigh"
type textarea "x"
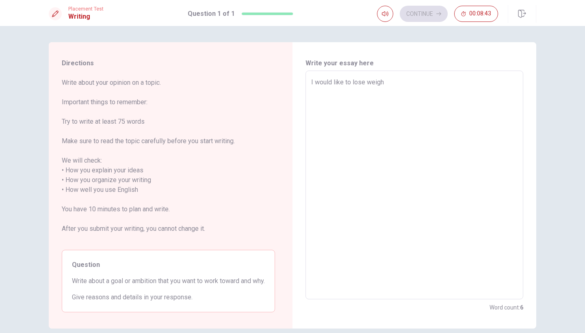
type textarea "I would like to lose weight"
type textarea "x"
type textarea "I would like to lose weight."
type textarea "x"
type textarea "I would like to lose weight."
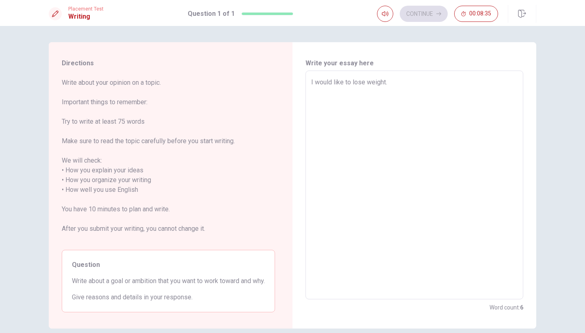
type textarea "x"
type textarea "I would like to lose weight. I"
type textarea "x"
type textarea "I would like to lose weight. I"
type textarea "x"
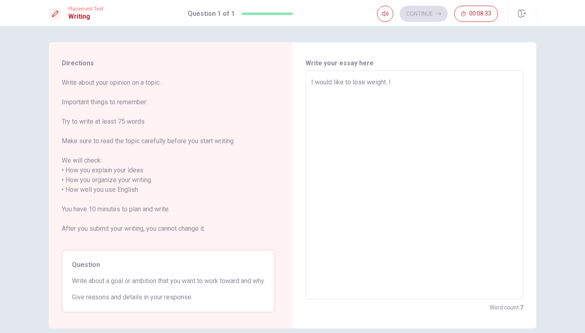
type textarea "I would like to lose weight. I T"
type textarea "x"
type textarea "I would like to lose weight. I TA"
type textarea "x"
type textarea "I would like to lose weight. I T"
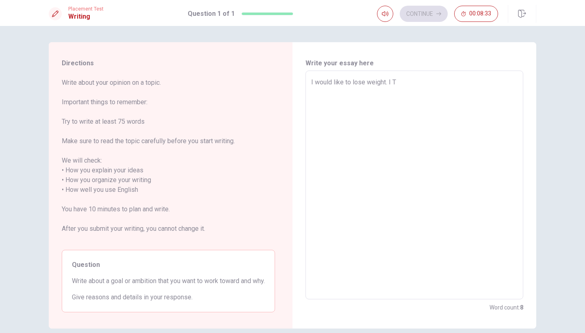
type textarea "x"
type textarea "I would like to lose weight. I"
type textarea "x"
type textarea "I would like to lose weight. I k"
type textarea "x"
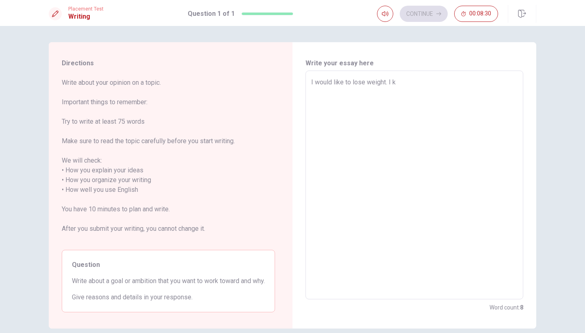
type textarea "I would like to lose weight. I ke"
type textarea "x"
type textarea "I would like to lose weight. I ked"
type textarea "x"
type textarea "I would like to lose weight. I ked"
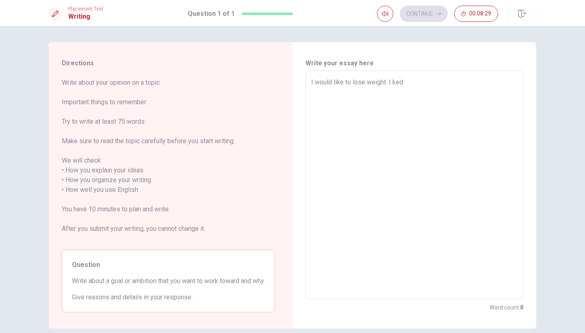
type textarea "x"
type textarea "I would like to lose weight. I ked a"
type textarea "x"
type textarea "I would like to lose weight. I ked a"
type textarea "x"
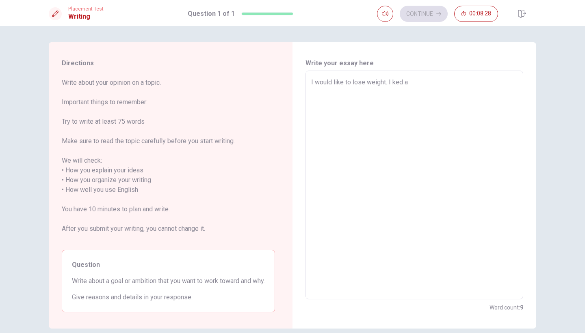
type textarea "I would like to lose weight. I ked a l"
type textarea "x"
type textarea "I would like to lose weight. I ked a lo"
type textarea "x"
type textarea "I would like to lose weight. I ked a lot"
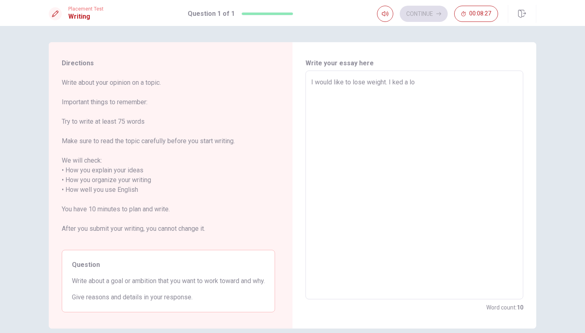
type textarea "x"
type textarea "I would like to lose weight. I ked a lot"
type textarea "x"
type textarea "I would like to lose weight. I ked a lot o"
type textarea "x"
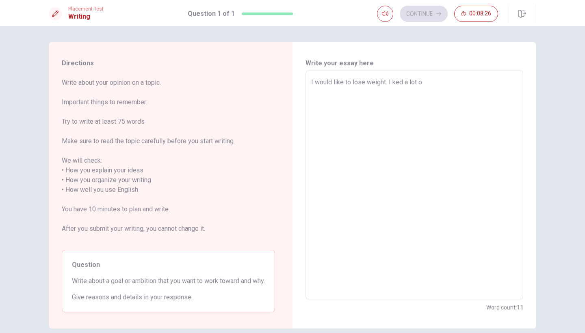
type textarea "I would like to lose weight. I ked a lot of"
type textarea "x"
type textarea "I would like to lose weight. I ked a lot of"
type textarea "x"
type textarea "I would like to lose weight. I ked a lot of w"
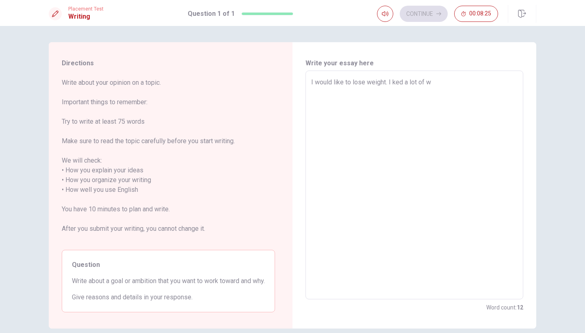
type textarea "x"
type textarea "I would like to lose weight. I ked a lot of we"
type textarea "x"
type textarea "I would like to lose weight. I ked a lot of wei"
type textarea "x"
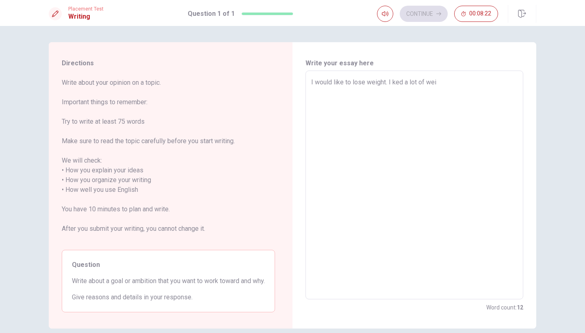
type textarea "I would like to lose weight. I ked a lot of weig"
type textarea "x"
type textarea "I would like to lose weight. I ked a lot of weigh"
type textarea "x"
type textarea "I would like to lose weight. I ked a lot of weight"
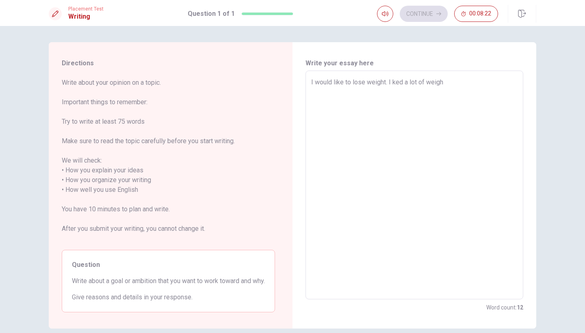
type textarea "x"
type textarea "I would like to lose weight. I ked a lot of weight"
type textarea "x"
type textarea "I would like to lose weight. I ked a lot of weight d"
type textarea "x"
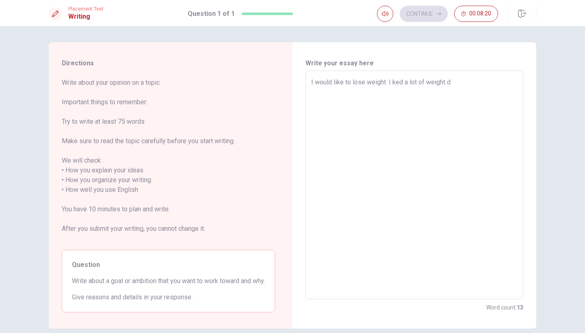
type textarea "I would like to lose weight. I ked a lot of weight du"
type textarea "x"
type textarea "I would like to lose weight. I ked a lot of weight dur"
type textarea "x"
type textarea "I would like to lose weight. I ked a lot of weight duri"
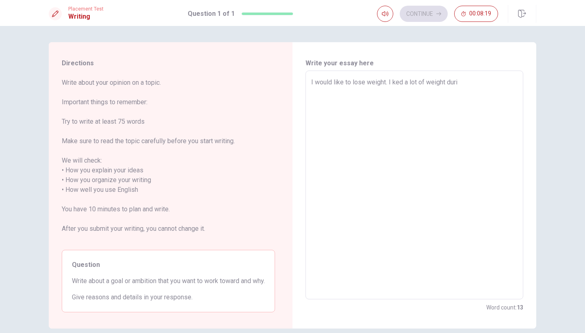
type textarea "x"
type textarea "I would like to lose weight. I ked a lot of weight durin"
type textarea "x"
type textarea "I would like to lose weight. I ked a lot of weight during"
type textarea "x"
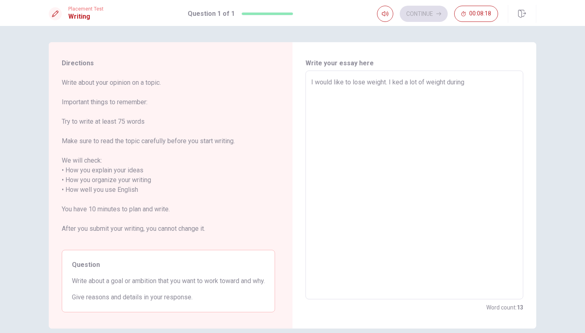
type textarea "I would like to lose weight. I ked a lot of weight during"
type textarea "x"
type textarea "I would like to lose weight. I ked a lot of weight during t"
type textarea "x"
type textarea "I would like to lose weight. I ked a lot of weight during th"
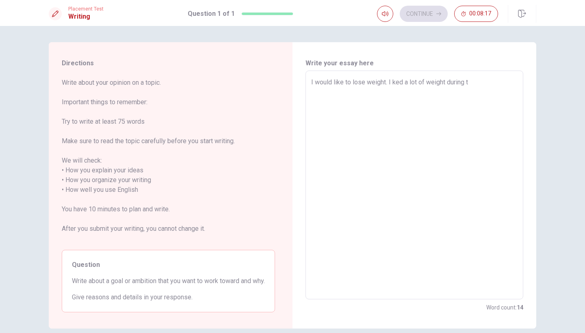
type textarea "x"
type textarea "I would like to lose weight. I ked a lot of weight during the"
type textarea "x"
type textarea "I would like to lose weight. I ked a lot of weight during the"
type textarea "x"
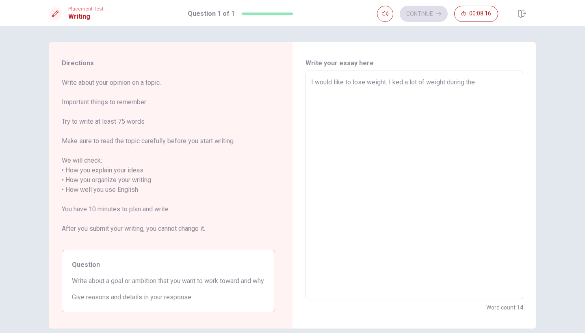
type textarea "I would like to lose weight. I ked a lot of weight during the p"
type textarea "x"
type textarea "I would like to lose weight. I ked a lot of weight during the pa"
type textarea "x"
type textarea "I would like to lose weight. I ked a lot of weight during the pas"
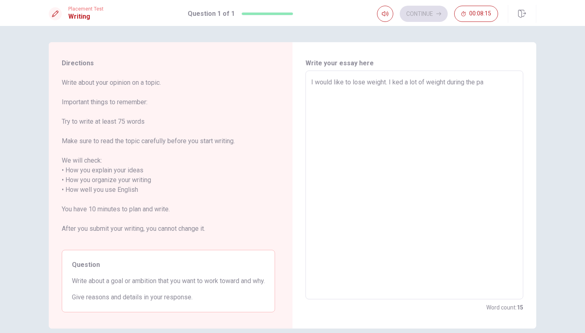
type textarea "x"
type textarea "I would like to lose weight. I ked a lot of weight during the past"
type textarea "x"
type textarea "I would like to lose weight. I ked a lot of weight during the past"
type textarea "x"
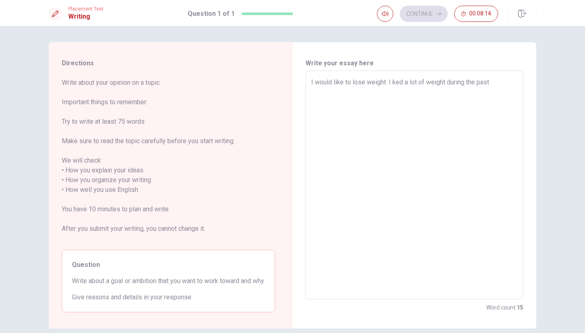
type textarea "I would like to lose weight. I ked a lot of weight during the past f"
type textarea "x"
type textarea "I would like to lose weight. I ked a lot of weight during the past fi"
type textarea "x"
type textarea "I would like to lose weight. I ked a lot of weight during the past fiv"
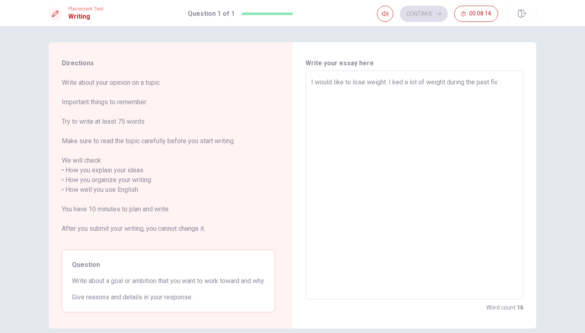
type textarea "x"
type textarea "I would like to lose weight. I ked a lot of weight during the past five"
type textarea "x"
type textarea "I would like to lose weight. I ked a lot of weight during the past five"
type textarea "x"
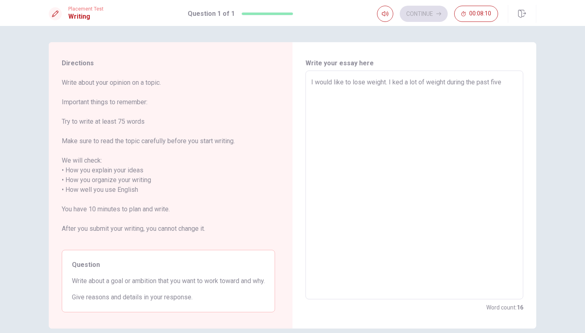
type textarea "I would like to lose weight. I ked a lot of weight during the past five y"
type textarea "x"
type textarea "I would like to lose weight. I ked a lot of weight during the past five ye"
type textarea "x"
type textarea "I would like to lose weight. I ked a lot of weight during the past five yea"
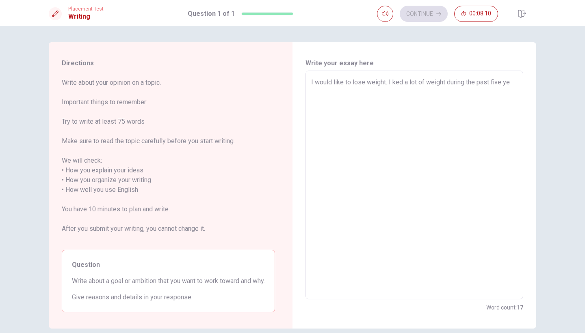
type textarea "x"
type textarea "I would like to lose weight. I ked a lot of weight during the past five year"
type textarea "x"
type textarea "I would like to lose weight. I ked a lot of weight during the past five years"
type textarea "x"
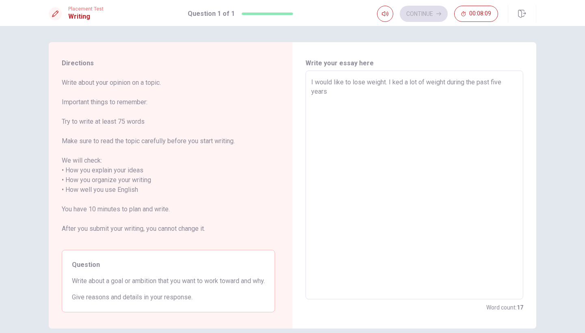
type textarea "I would like to lose weight. I ked a lot of weight during the past five years"
type textarea "x"
type textarea "I would like to lose weight. I ked a lot of weight during the past five years a"
type textarea "x"
type textarea "I would like to lose weight. I ked a lot of weight during the past five years an"
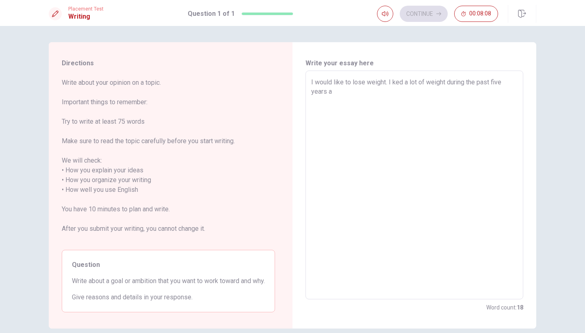
type textarea "x"
type textarea "I would like to lose weight. I ked a lot of weight during the past five years a…"
type textarea "x"
type textarea "I would like to lose weight. I ked a lot of weight during the past five years a…"
type textarea "x"
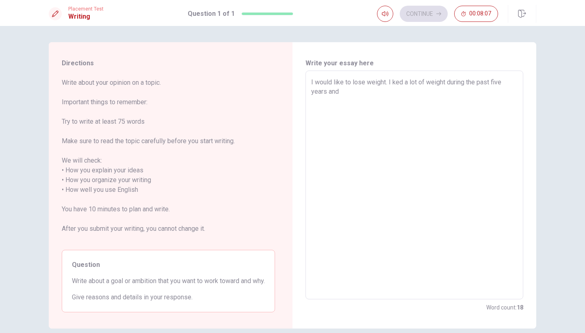
type textarea "I would like to lose weight. I ked a lot of weight during the past five years a…"
type textarea "x"
type textarea "I would like to lose weight. I ked a lot of weight during the past five years a…"
type textarea "x"
type textarea "I would like to lose weight. I ked a lot of weight during the past five years a…"
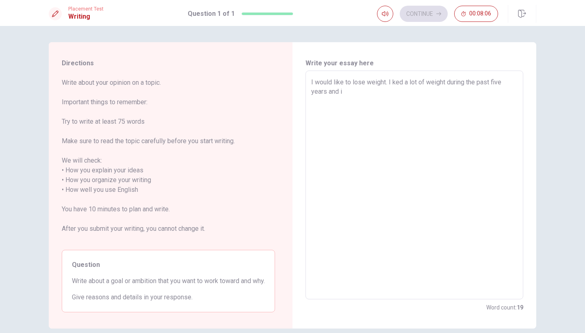
type textarea "x"
type textarea "I would like to lose weight. I ked a lot of weight during the past five years a…"
type textarea "x"
type textarea "I would like to lose weight. I ked a lot of weight during the past five years a…"
type textarea "x"
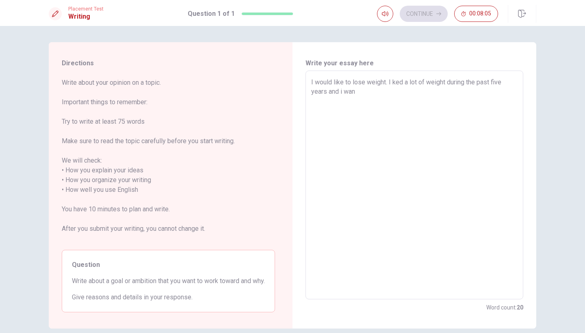
type textarea "I would like to lose weight. I ked a lot of weight during the past five years a…"
type textarea "x"
type textarea "I would like to lose weight. I ked a lot of weight during the past five years a…"
click at [311, 102] on textarea "I would like to lose weight. I ked a lot of weight during the past five years a…" at bounding box center [414, 186] width 206 height 216
click at [418, 101] on textarea "I would like to lose weight. I ked a lot of weight during the past five years a…" at bounding box center [414, 186] width 206 height 216
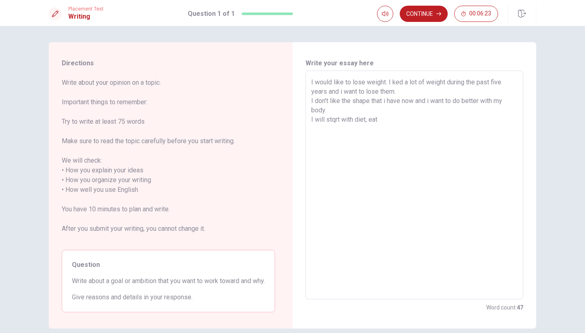
click at [335, 120] on textarea "I would like to lose weight. I ked a lot of weight during the past five years a…" at bounding box center [414, 186] width 206 height 216
click at [377, 119] on textarea "I would like to lose weight. I ked a lot of weight during the past five years a…" at bounding box center [414, 186] width 206 height 216
click at [402, 82] on textarea "I would like to lose weight. I ked a lot of weight during the past five years a…" at bounding box center [414, 186] width 206 height 216
click at [448, 129] on textarea "I would like to lose weight. I took a lot of weight during the past five years …" at bounding box center [414, 186] width 206 height 216
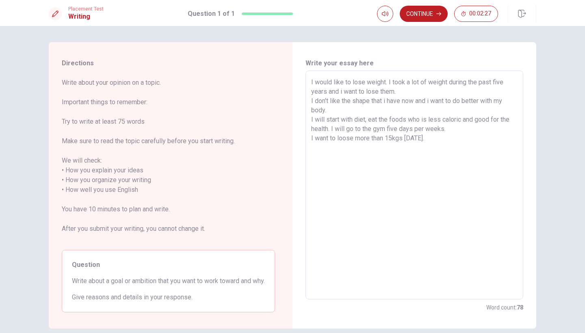
click at [414, 137] on textarea "I would like to lose weight. I took a lot of weight during the past five years …" at bounding box center [414, 186] width 206 height 216
click at [457, 141] on textarea "I would like to lose weight. I took a lot of weight during the past five years …" at bounding box center [414, 186] width 206 height 216
click at [400, 149] on textarea "I would like to lose weight. I took a lot of weight during the past five years …" at bounding box center [414, 186] width 206 height 216
click at [432, 15] on button "Continue" at bounding box center [424, 14] width 48 height 16
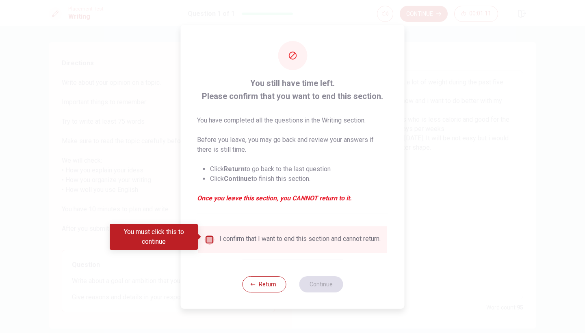
click at [213, 236] on input "You must click this to continue" at bounding box center [210, 240] width 10 height 10
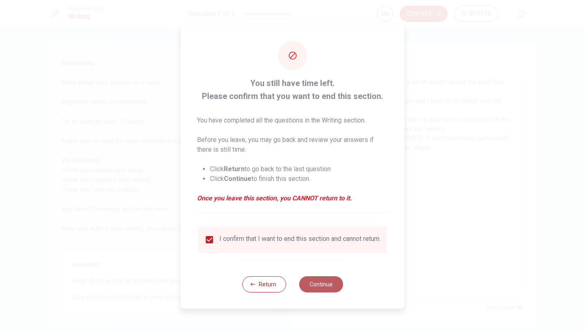
click at [317, 288] on button "Continue" at bounding box center [321, 285] width 44 height 16
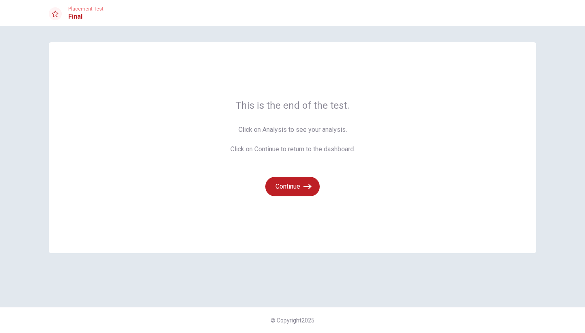
click at [331, 132] on span "Click on Analysis to see your analysis. Click on Continue to return to the dash…" at bounding box center [292, 139] width 125 height 29
click at [294, 195] on button "Continue" at bounding box center [292, 186] width 54 height 19
